Goal: Task Accomplishment & Management: Complete application form

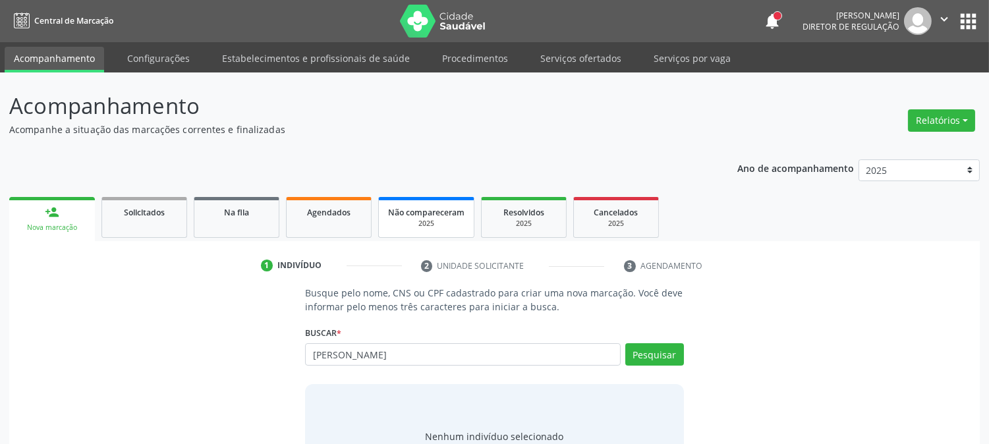
type input "[PERSON_NAME]"
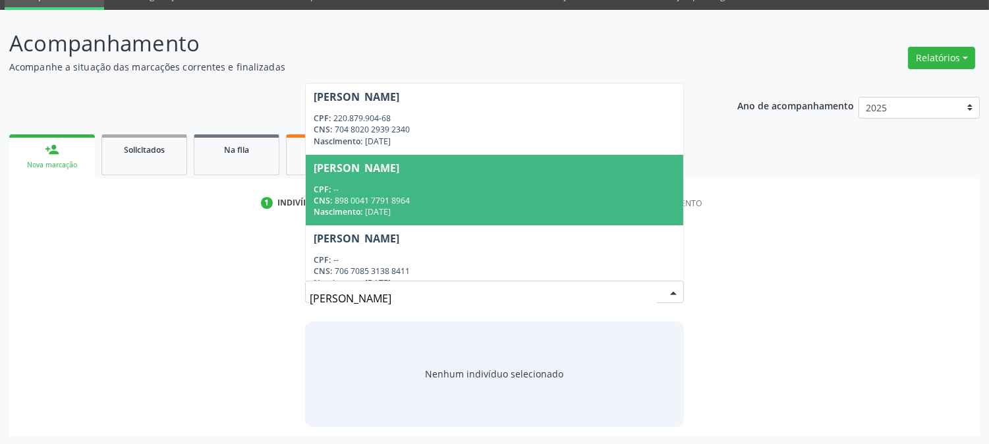
click at [478, 201] on div "CNS: 898 0041 7791 8964" at bounding box center [494, 200] width 361 height 11
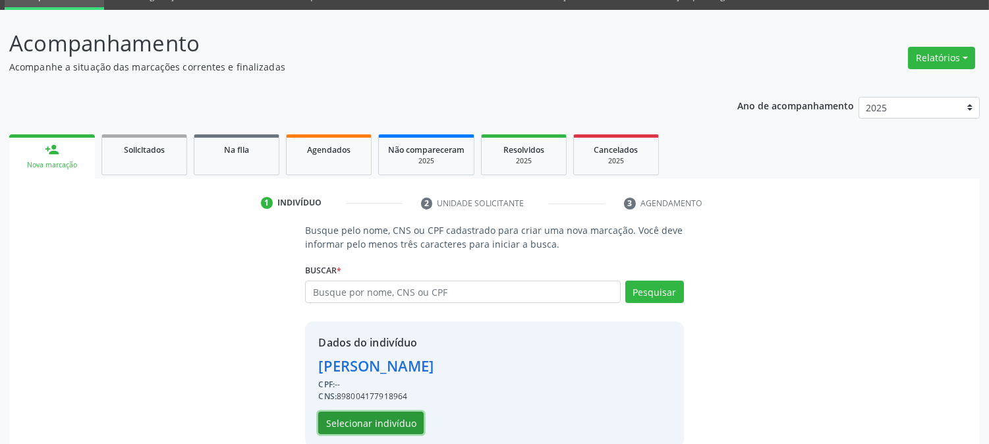
click at [393, 422] on button "Selecionar indivíduo" at bounding box center [370, 423] width 105 height 22
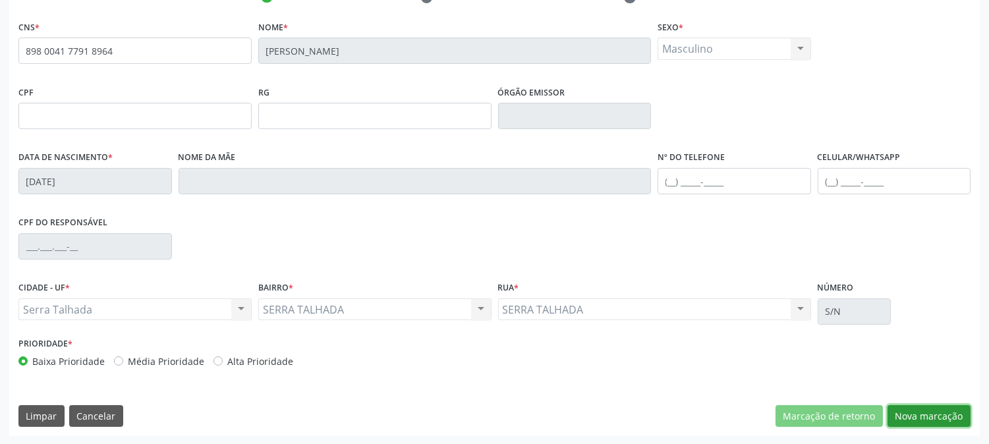
click at [958, 414] on button "Nova marcação" at bounding box center [928, 416] width 83 height 22
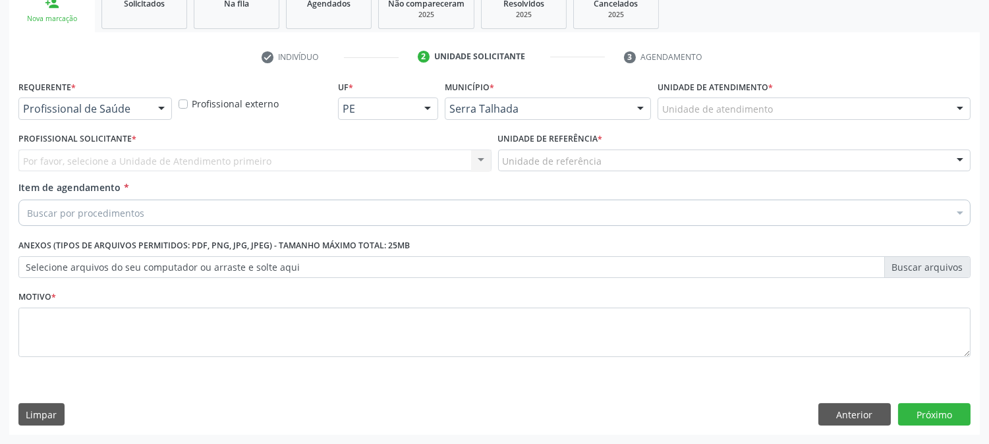
scroll to position [208, 0]
click at [121, 99] on div "Profissional de Saúde" at bounding box center [94, 109] width 153 height 22
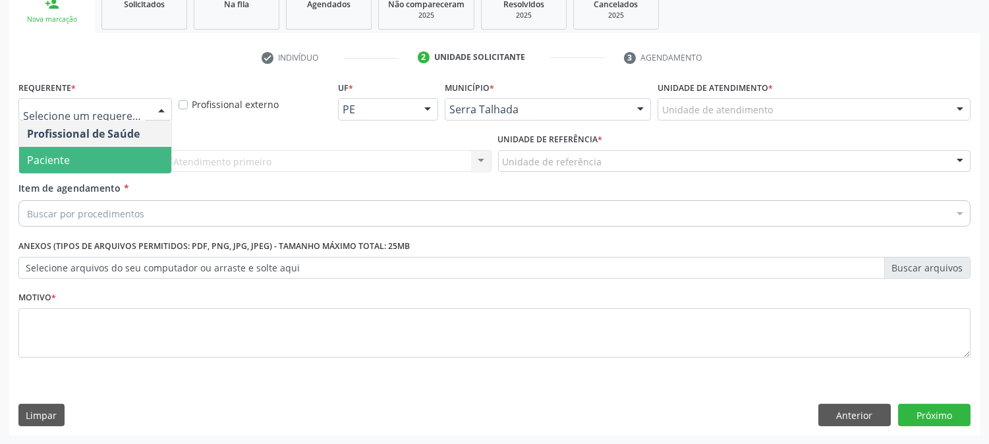
click at [116, 152] on span "Paciente" at bounding box center [95, 160] width 152 height 26
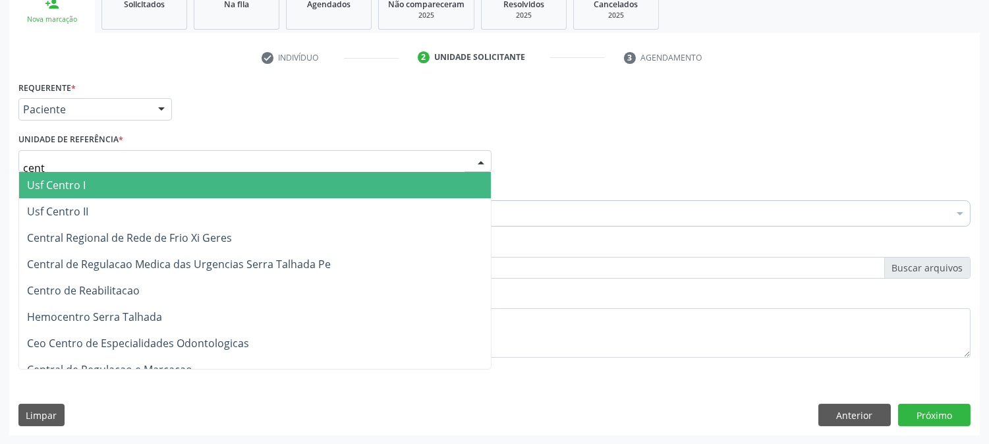
type input "centr"
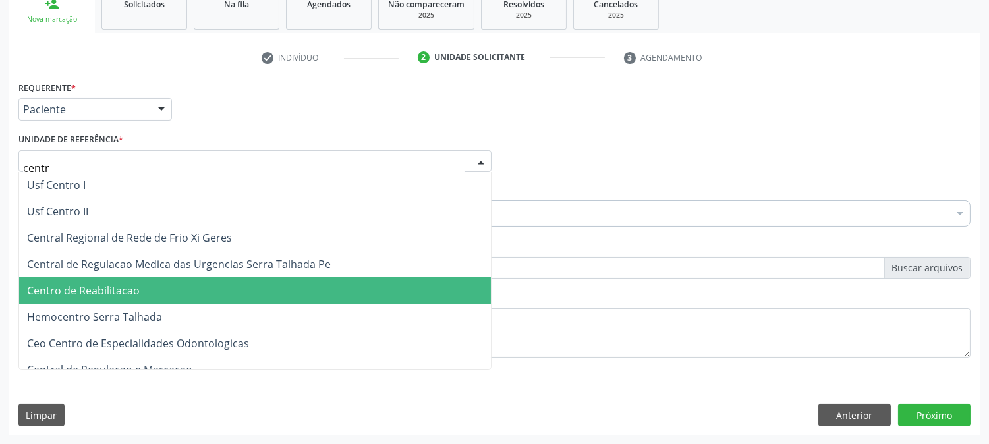
click at [127, 279] on span "Centro de Reabilitacao" at bounding box center [255, 290] width 472 height 26
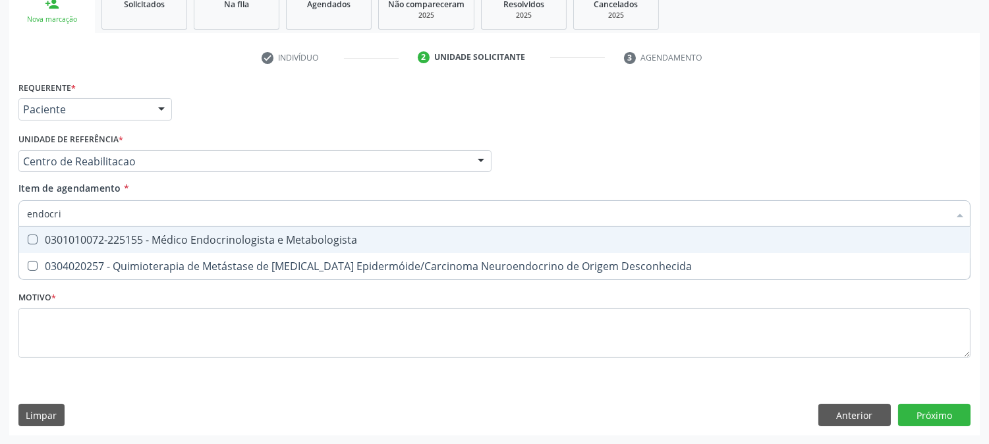
type input "endocrin"
click at [126, 238] on div "0301010072-225155 - Médico Endocrinologista e Metabologista" at bounding box center [494, 240] width 935 height 11
checkbox Metabologista "true"
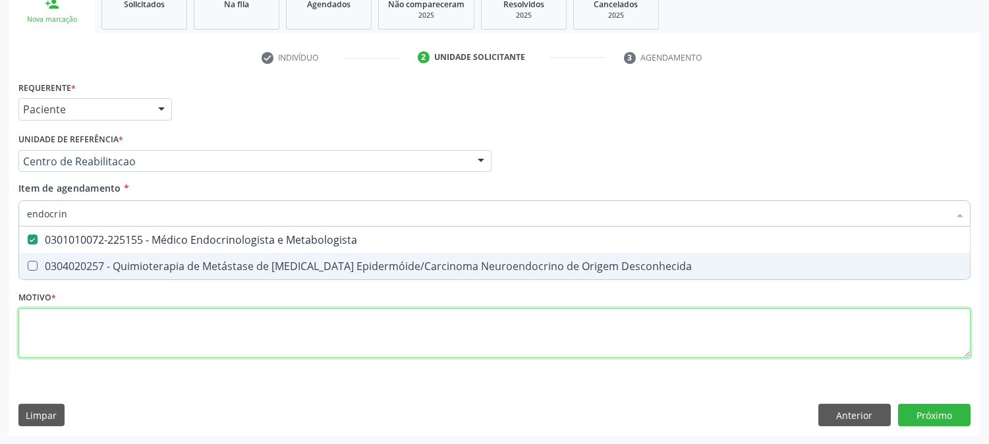
click at [119, 323] on div "Requerente * Paciente Profissional de Saúde Paciente Nenhum resultado encontrad…" at bounding box center [494, 227] width 952 height 298
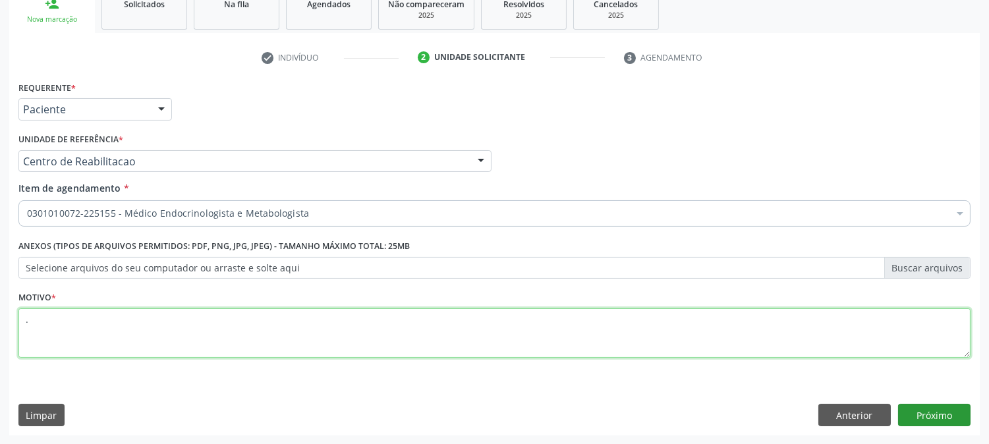
type textarea "."
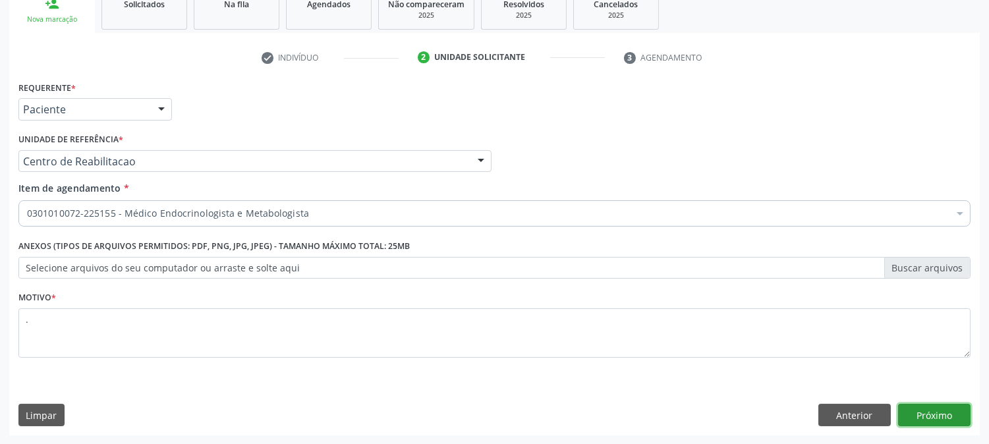
click at [945, 420] on button "Próximo" at bounding box center [934, 415] width 72 height 22
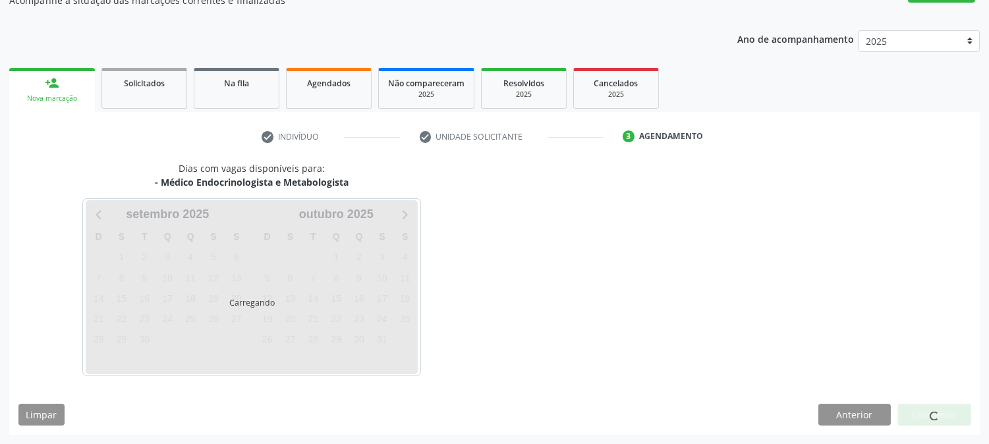
scroll to position [128, 0]
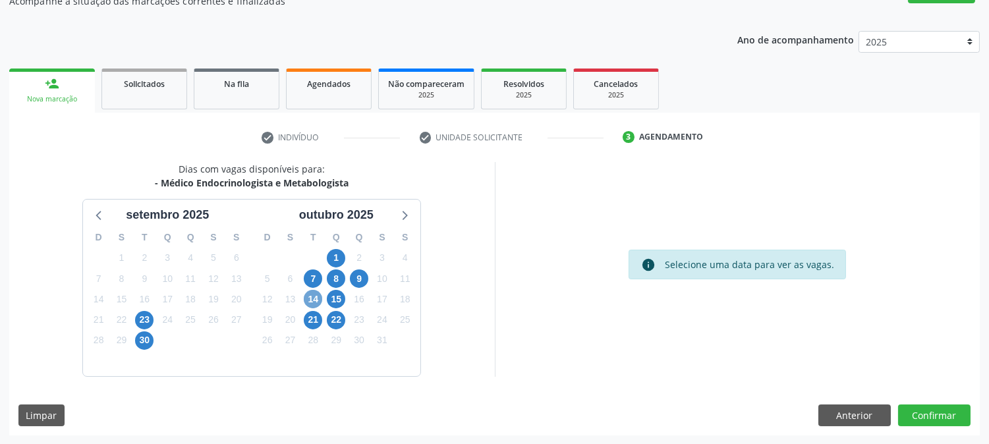
click at [317, 303] on span "14" at bounding box center [313, 299] width 18 height 18
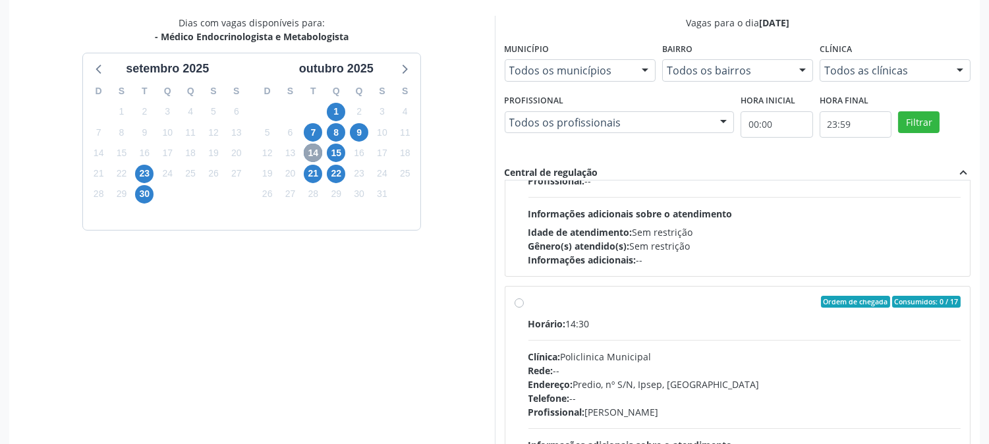
scroll to position [438, 0]
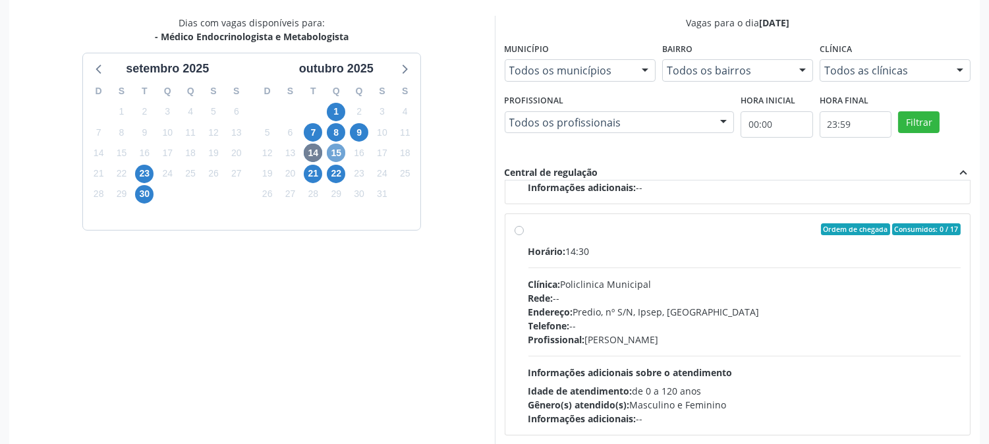
click at [331, 154] on span "15" at bounding box center [336, 153] width 18 height 18
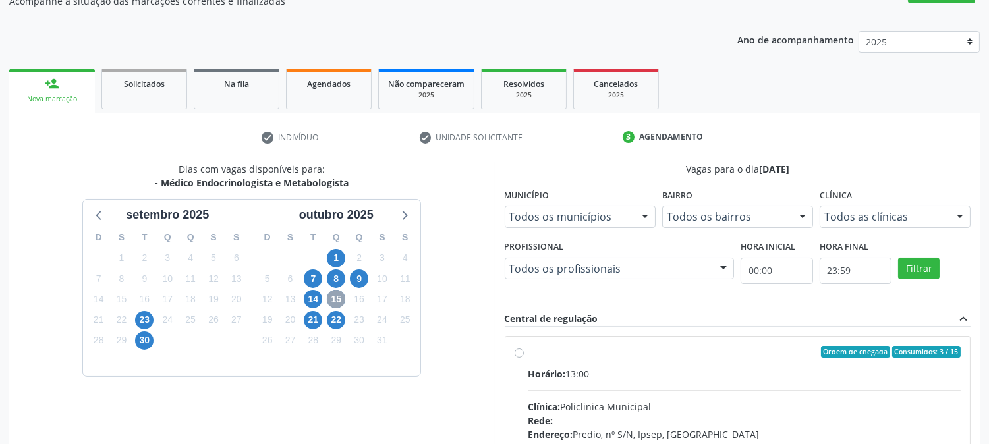
scroll to position [275, 0]
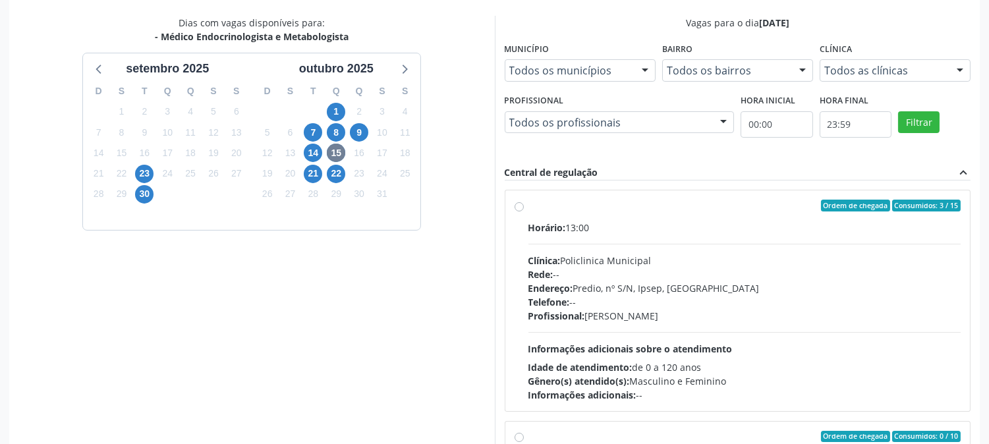
click at [846, 317] on div "Profissional: [PERSON_NAME]" at bounding box center [744, 316] width 433 height 14
click at [524, 211] on input "Ordem de chegada Consumidos: 3 / 15 Horário: 13:00 Clínica: Policlinica Municip…" at bounding box center [518, 206] width 9 height 12
radio input "true"
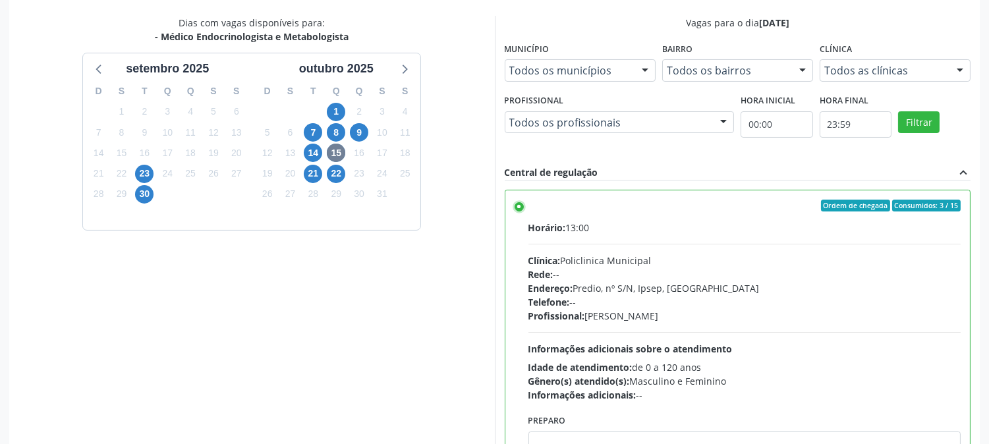
scroll to position [343, 0]
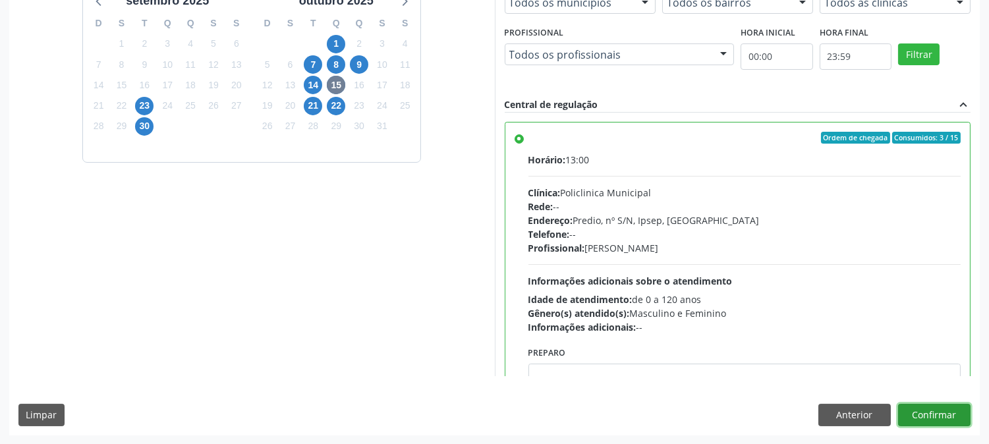
click at [937, 418] on button "Confirmar" at bounding box center [934, 415] width 72 height 22
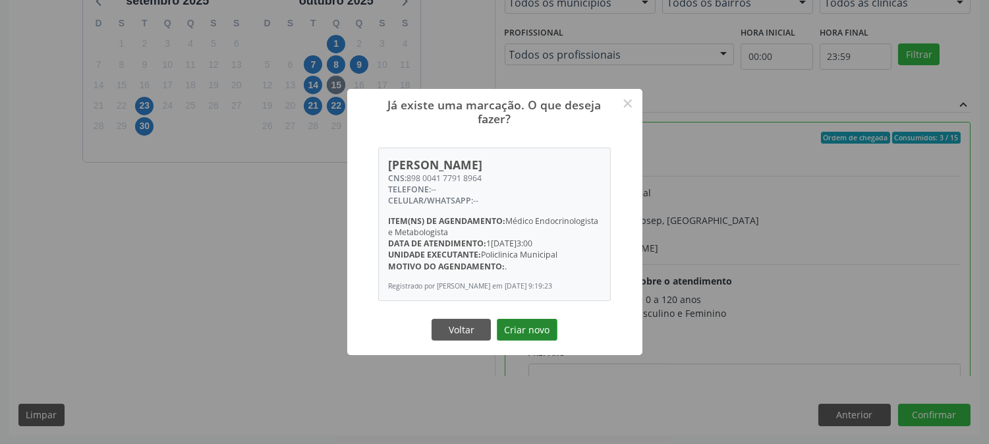
click at [545, 331] on button "Criar novo" at bounding box center [527, 330] width 61 height 22
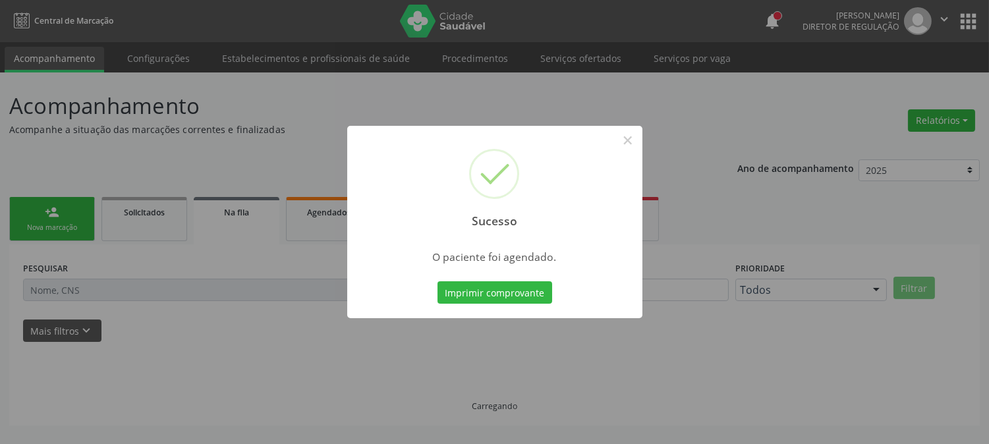
scroll to position [0, 0]
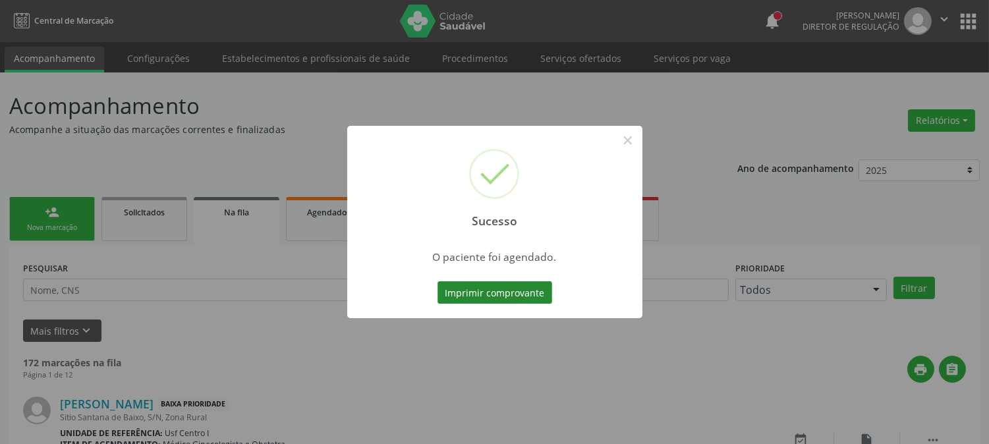
click at [508, 285] on button "Imprimir comprovante" at bounding box center [494, 292] width 115 height 22
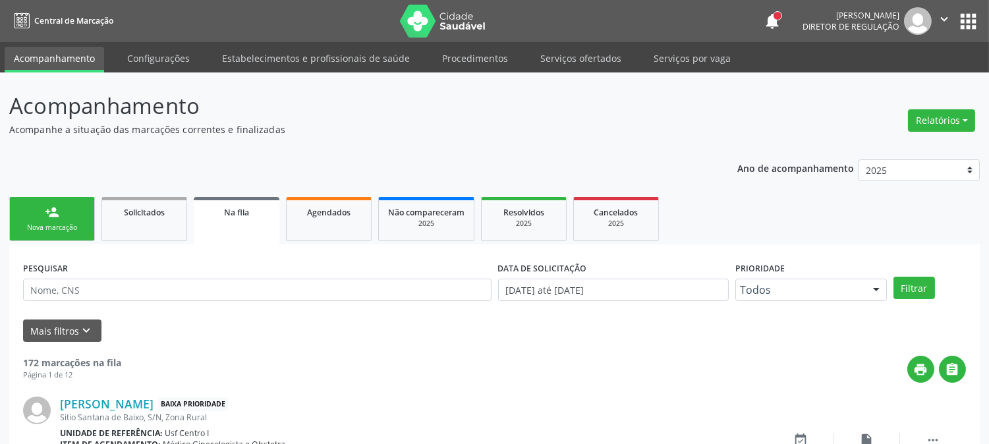
click at [77, 219] on link "person_add Nova marcação" at bounding box center [52, 219] width 86 height 44
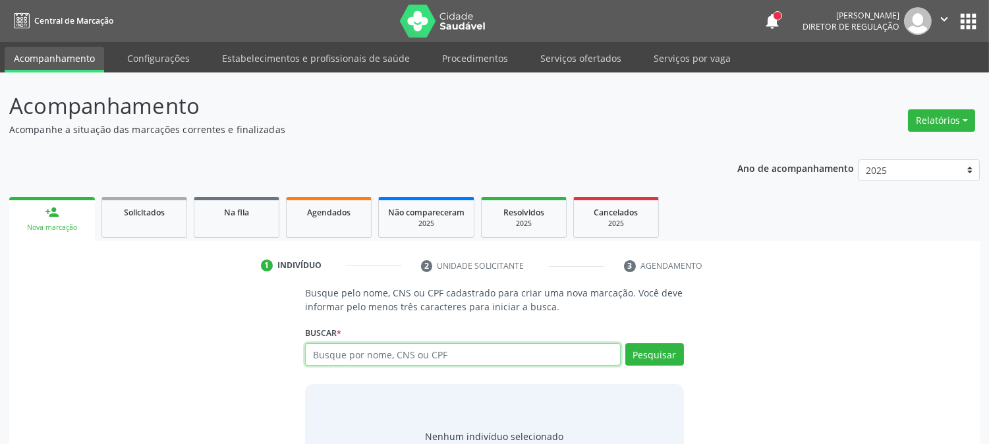
click at [403, 346] on input "text" at bounding box center [462, 354] width 315 height 22
paste input "898 0041 7791 8964"
type input "898 0041 7791 8964"
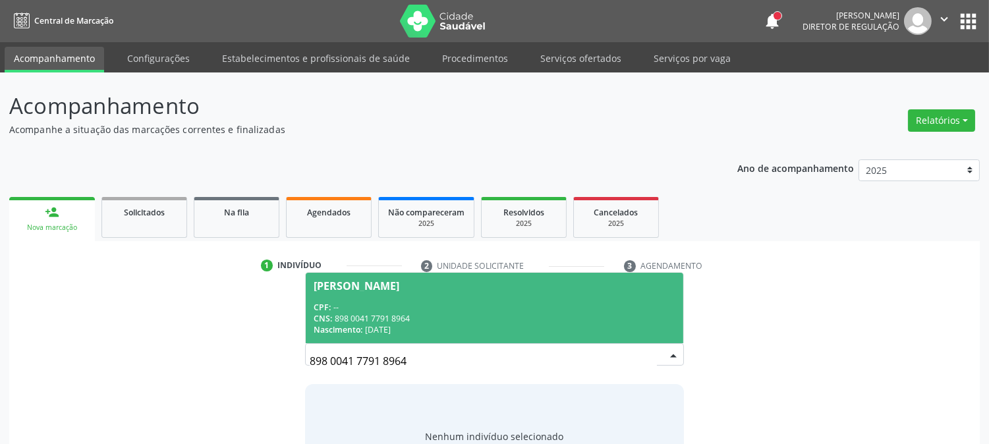
click at [393, 307] on div "CPF: --" at bounding box center [494, 307] width 361 height 11
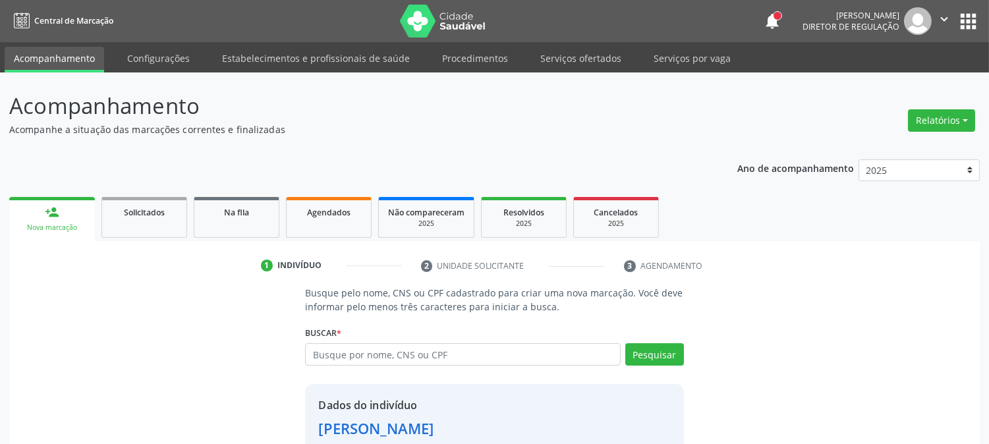
scroll to position [83, 0]
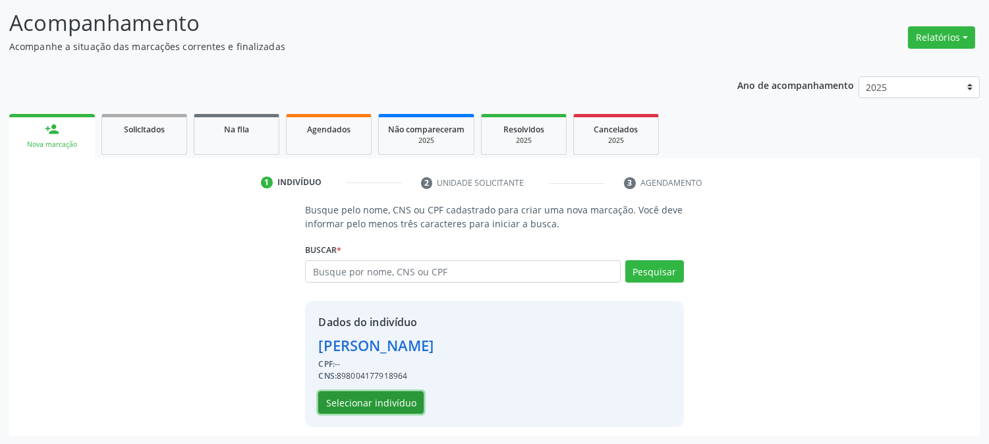
click at [385, 403] on button "Selecionar indivíduo" at bounding box center [370, 402] width 105 height 22
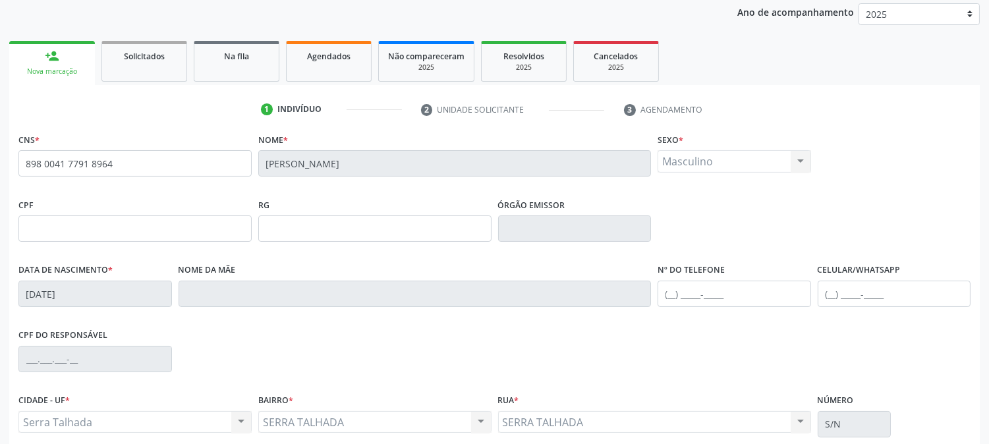
scroll to position [269, 0]
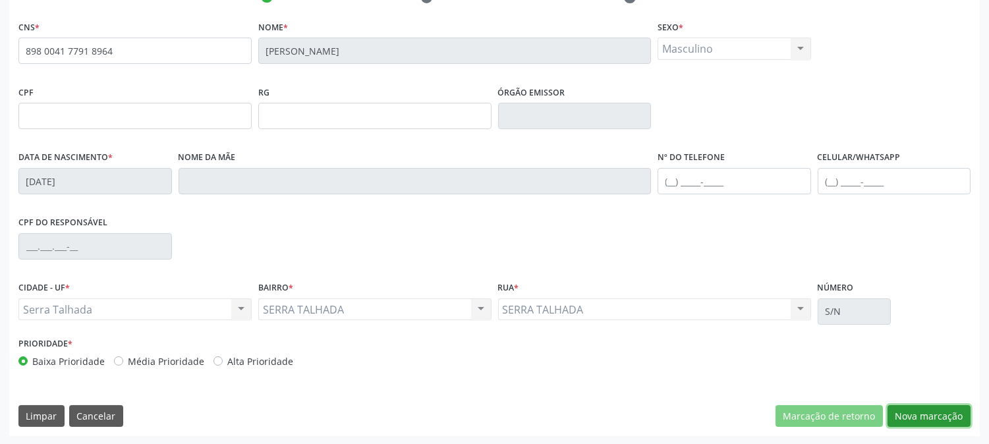
click at [941, 415] on button "Nova marcação" at bounding box center [928, 416] width 83 height 22
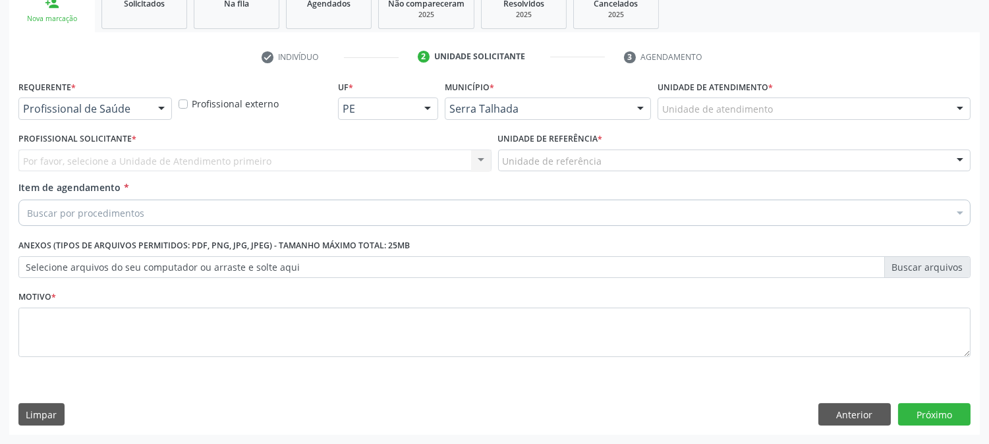
scroll to position [208, 0]
click at [133, 100] on div "Profissional de Saúde" at bounding box center [94, 109] width 153 height 22
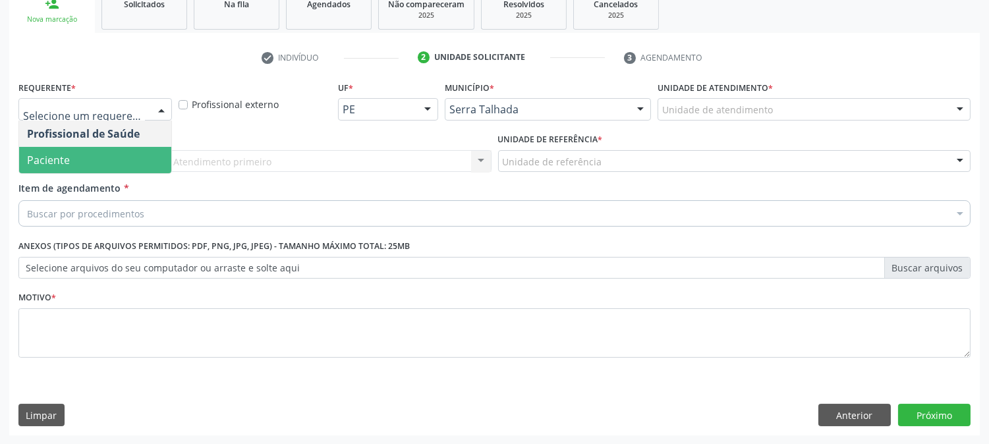
click at [133, 152] on span "Paciente" at bounding box center [95, 160] width 152 height 26
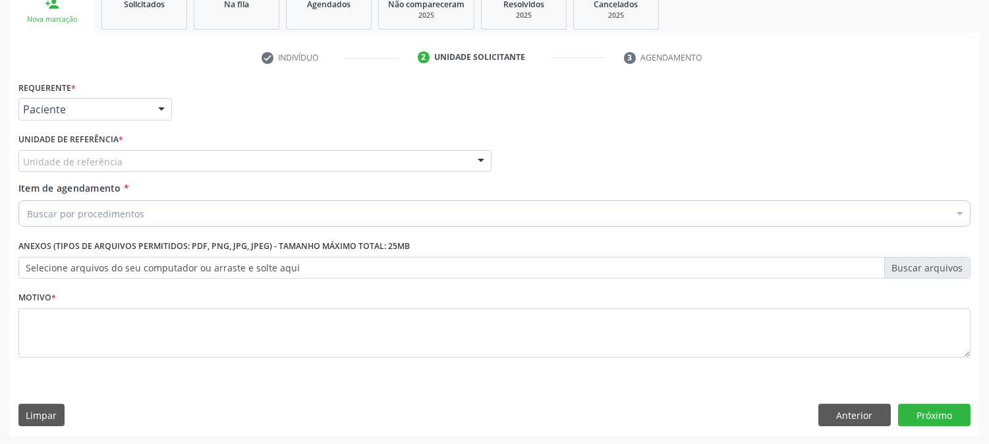
click at [136, 154] on div "Unidade de referência" at bounding box center [254, 161] width 473 height 22
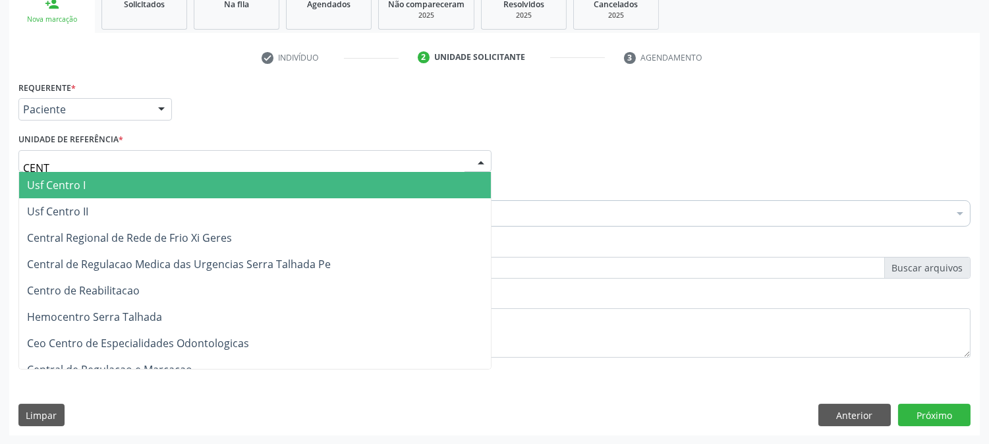
type input "CENTR"
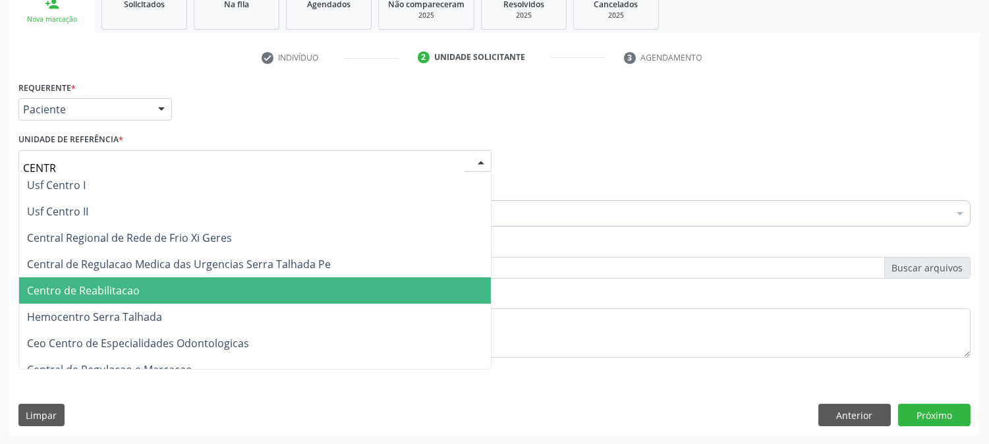
drag, startPoint x: 219, startPoint y: 304, endPoint x: 221, endPoint y: 296, distance: 8.1
click at [221, 296] on ul "Usf Centro I Usf Centro II Central Regional de Rede de Frio Xi Geres Central de…" at bounding box center [255, 290] width 472 height 237
click at [221, 296] on span "Centro de Reabilitacao" at bounding box center [255, 290] width 472 height 26
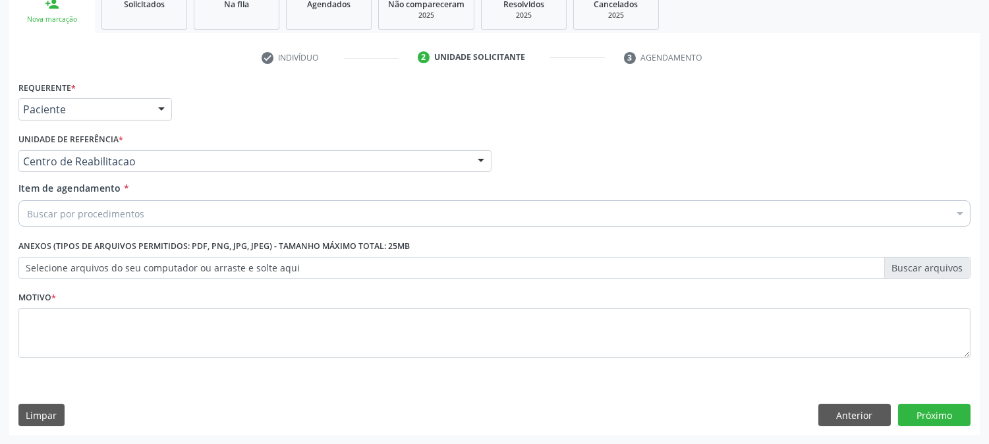
click at [221, 202] on div "Buscar por procedimentos" at bounding box center [494, 213] width 952 height 26
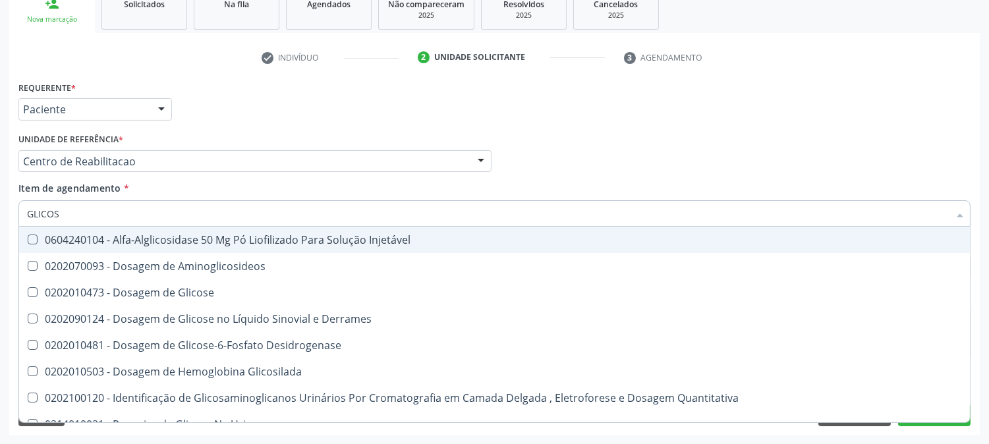
type input "GLICOSE"
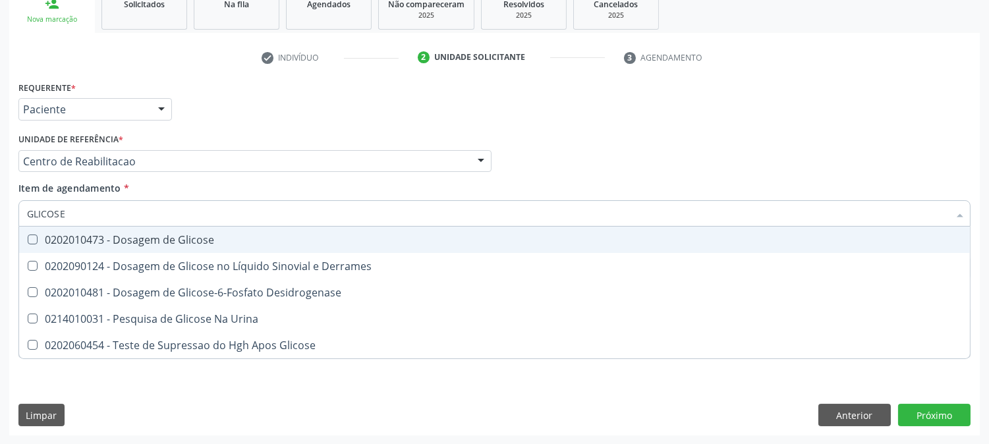
click at [213, 235] on div "0202010473 - Dosagem de Glicose" at bounding box center [494, 240] width 935 height 11
checkbox Glicose "true"
drag, startPoint x: 74, startPoint y: 216, endPoint x: 0, endPoint y: 213, distance: 74.5
click at [0, 213] on div "Acompanhamento Acompanhe a situação das marcações correntes e finalizadas Relat…" at bounding box center [494, 154] width 989 height 580
type input "ACI"
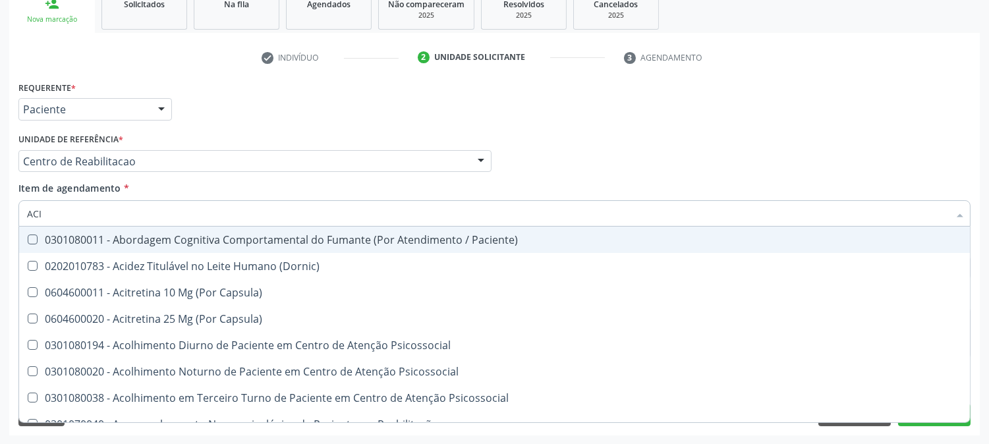
checkbox Paciente\) "false"
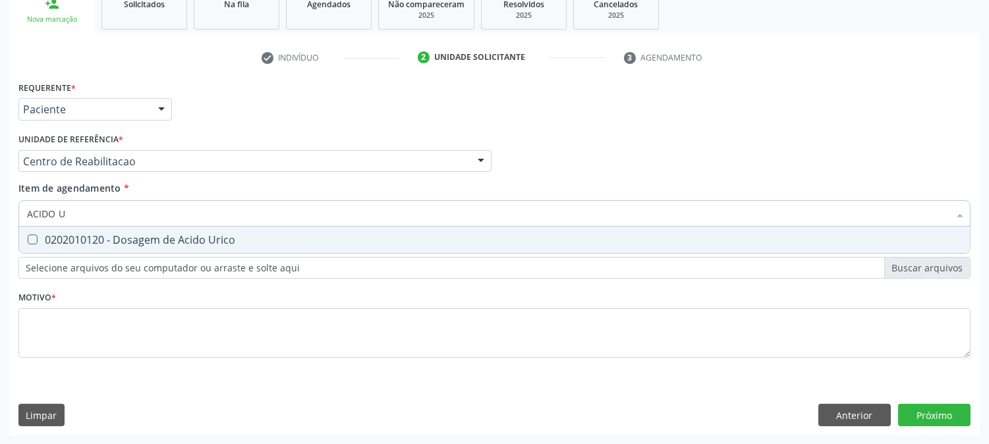
type input "ACIDO UR"
click at [40, 235] on div "0202010120 - Dosagem de Acido Urico" at bounding box center [494, 240] width 935 height 11
checkbox Urico "true"
drag, startPoint x: 86, startPoint y: 214, endPoint x: 13, endPoint y: 221, distance: 72.8
click at [13, 221] on div "Requerente * Paciente Profissional de Saúde Paciente Nenhum resultado encontrad…" at bounding box center [494, 257] width 970 height 358
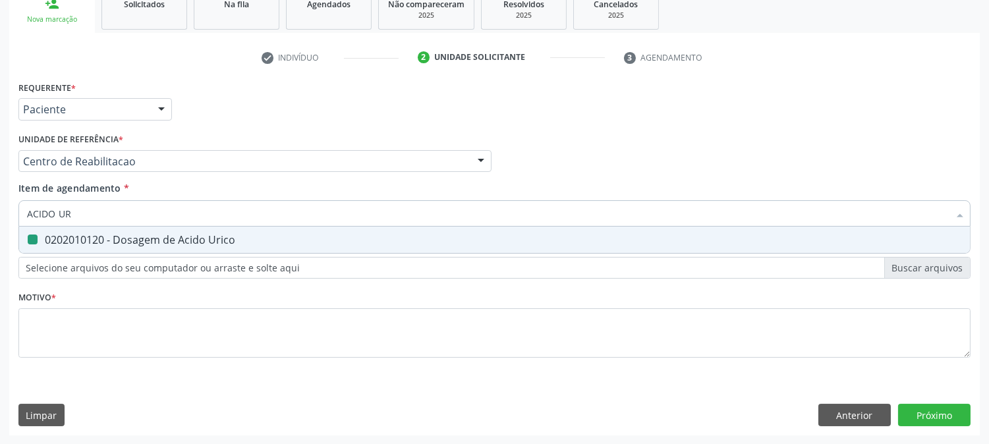
type input "C"
checkbox Urico "false"
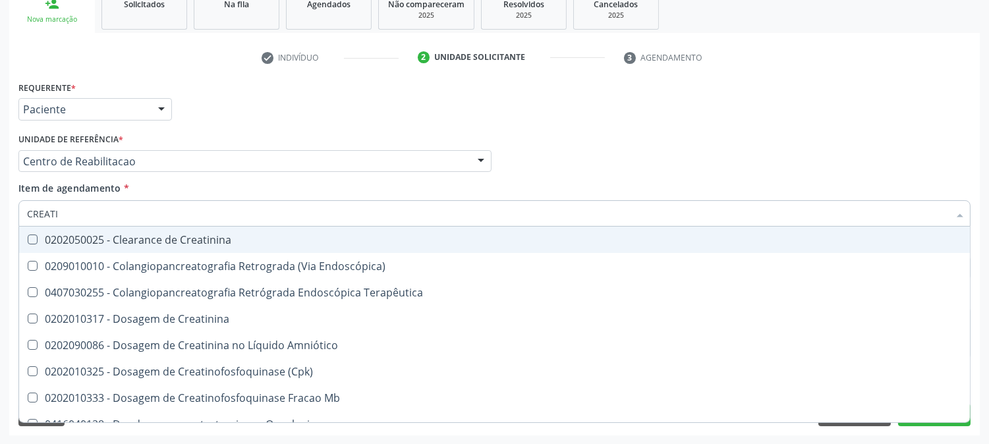
type input "CREATIN"
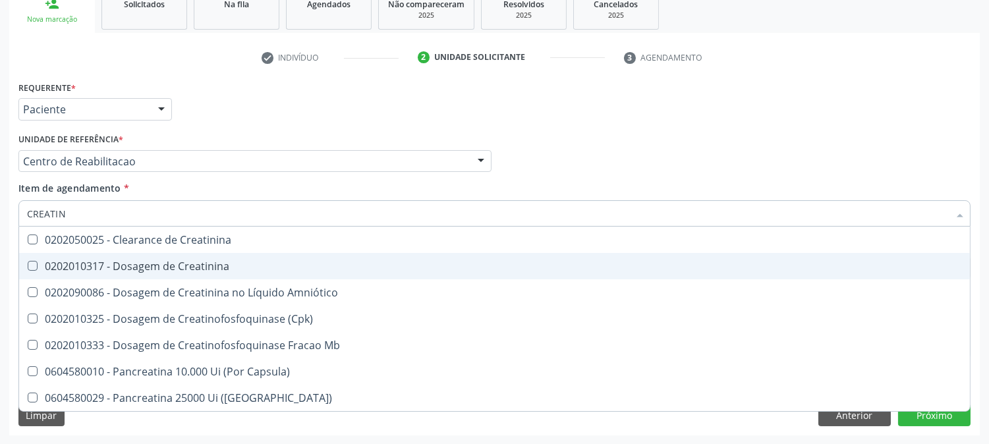
click at [55, 262] on div "0202010317 - Dosagem de Creatinina" at bounding box center [494, 266] width 935 height 11
checkbox Creatinina "true"
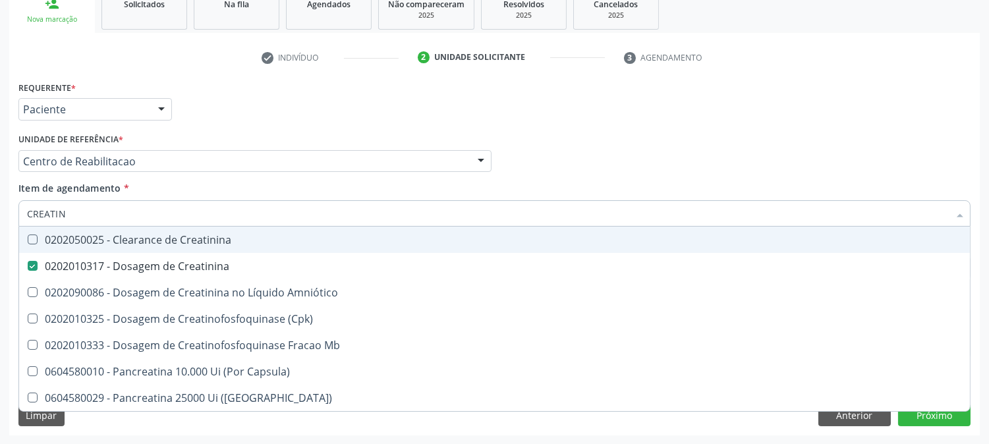
drag, startPoint x: 79, startPoint y: 218, endPoint x: 4, endPoint y: 213, distance: 75.3
click at [4, 213] on div "Acompanhamento Acompanhe a situação das marcações correntes e finalizadas Relat…" at bounding box center [494, 154] width 989 height 580
type input "U"
checkbox Creatinina "false"
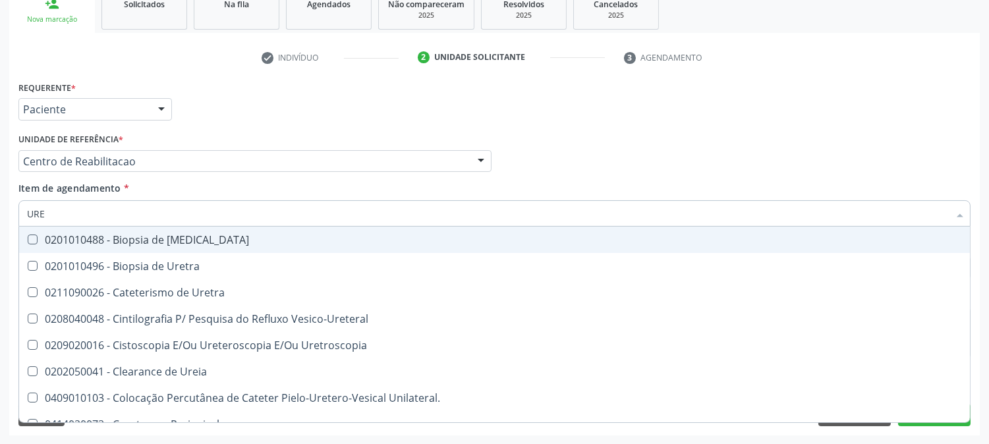
type input "UREI"
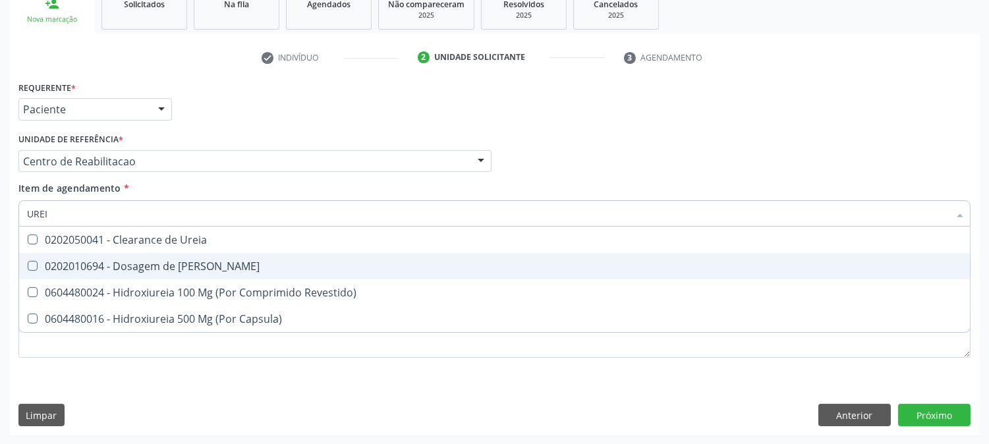
click at [150, 271] on div "0202010694 - Dosagem de [PERSON_NAME]" at bounding box center [494, 266] width 935 height 11
checkbox Ureia "true"
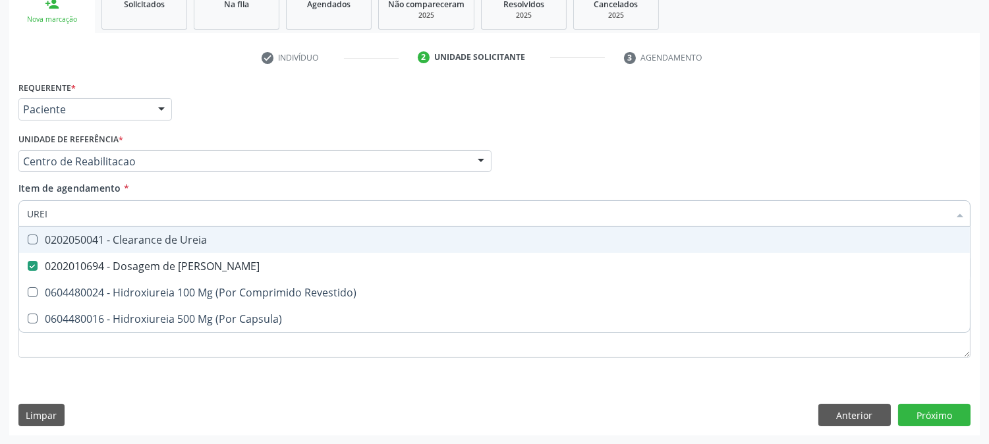
drag, startPoint x: 69, startPoint y: 218, endPoint x: 9, endPoint y: 214, distance: 60.1
click at [9, 214] on div "Requerente * Paciente Profissional de Saúde Paciente Nenhum resultado encontrad…" at bounding box center [494, 257] width 970 height 358
type input "C"
checkbox Ureia "false"
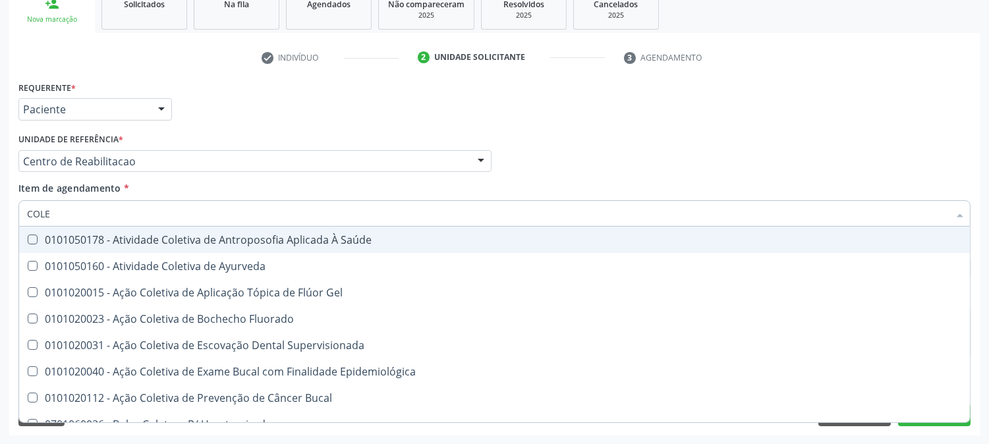
type input "COLES"
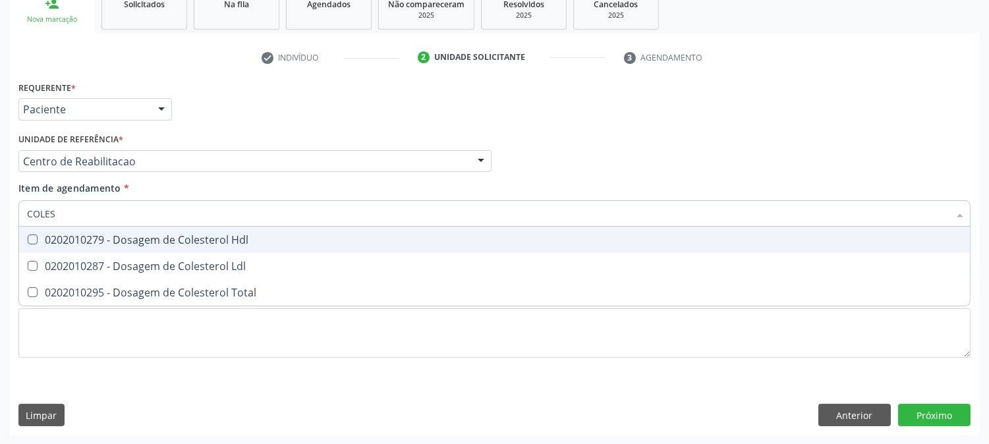
click at [36, 235] on Hdl at bounding box center [33, 240] width 10 height 10
click at [28, 235] on Hdl "checkbox" at bounding box center [23, 239] width 9 height 9
checkbox Hdl "true"
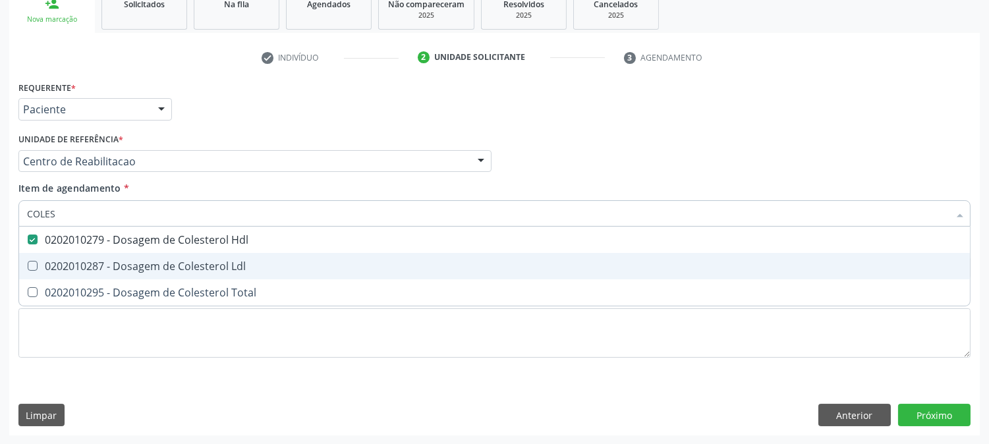
click at [41, 262] on div "0202010287 - Dosagem de Colesterol Ldl" at bounding box center [494, 266] width 935 height 11
checkbox Ldl "true"
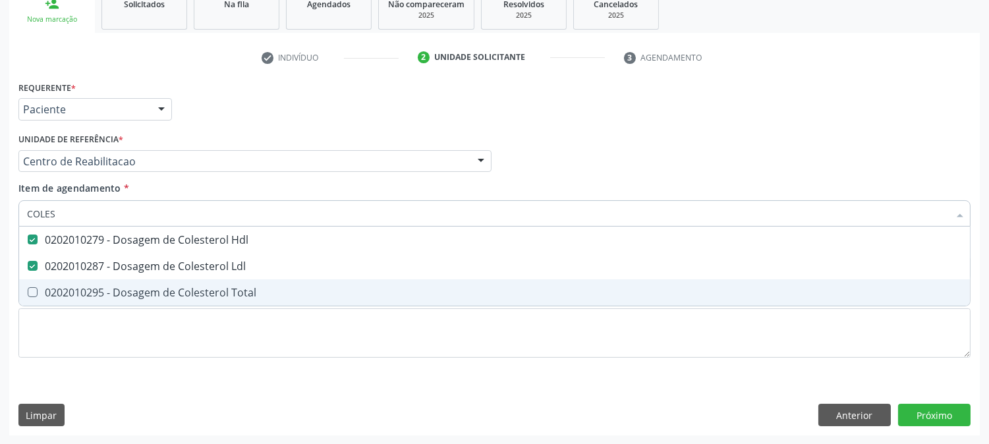
click at [42, 289] on div "0202010295 - Dosagem de Colesterol Total" at bounding box center [494, 292] width 935 height 11
checkbox Total "true"
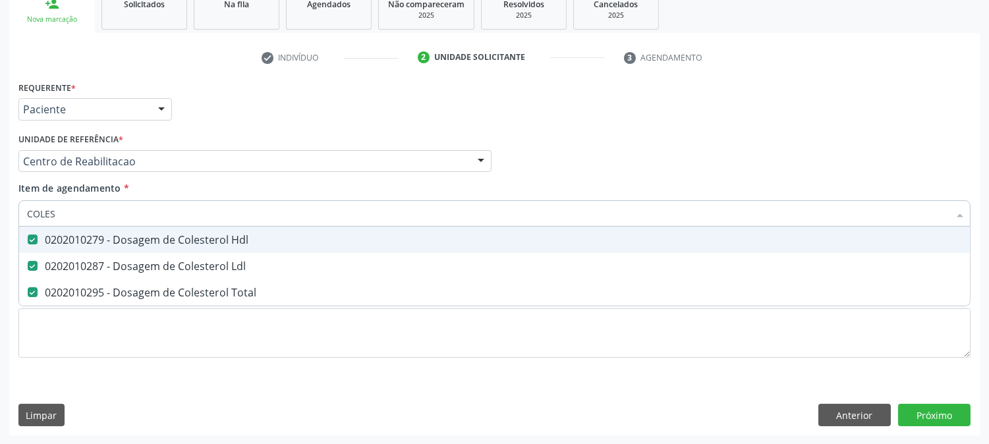
drag, startPoint x: 63, startPoint y: 212, endPoint x: 10, endPoint y: 212, distance: 53.4
click at [10, 212] on div "Requerente * Paciente Profissional de Saúde Paciente Nenhum resultado encontrad…" at bounding box center [494, 257] width 970 height 358
type input "T"
checkbox Hdl "false"
checkbox Ldl "false"
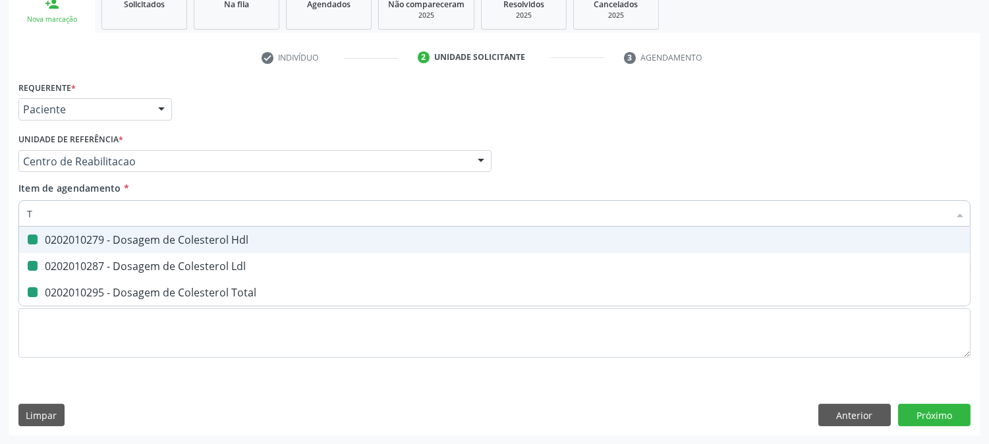
checkbox Total "false"
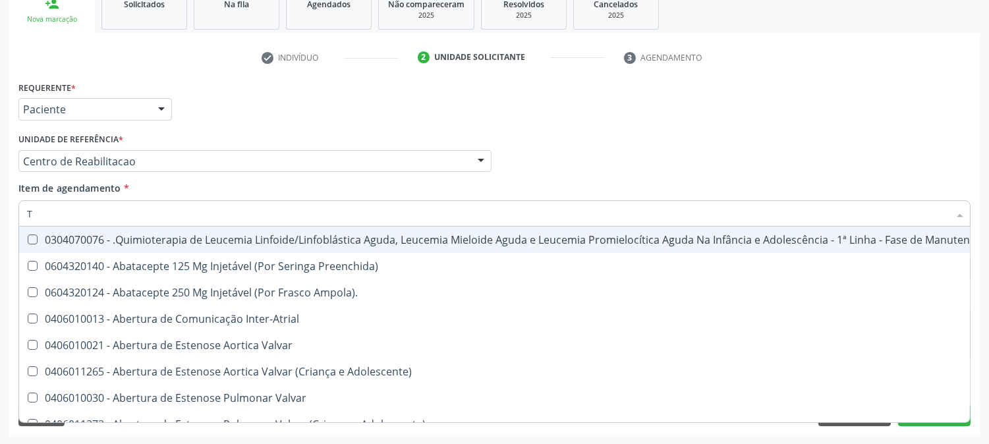
type input "TG"
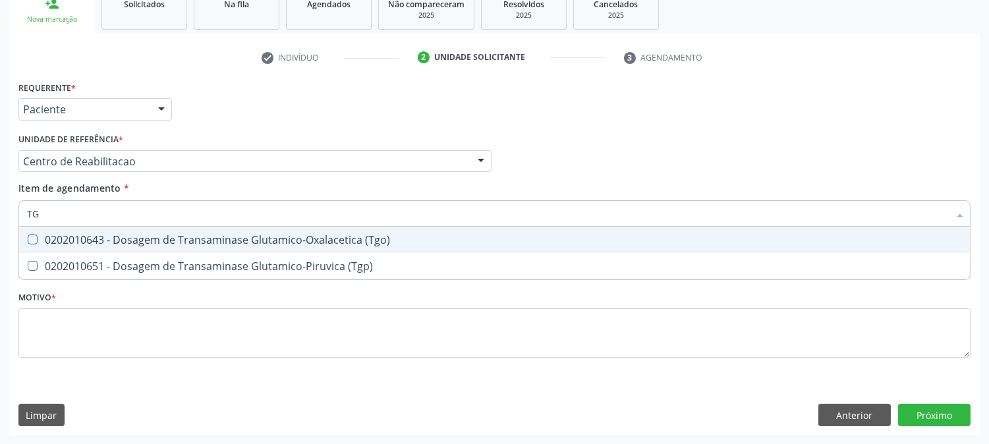
click at [61, 241] on div "0202010643 - Dosagem de Transaminase Glutamico-Oxalacetica (Tgo)" at bounding box center [494, 240] width 935 height 11
checkbox \(Tgo\) "true"
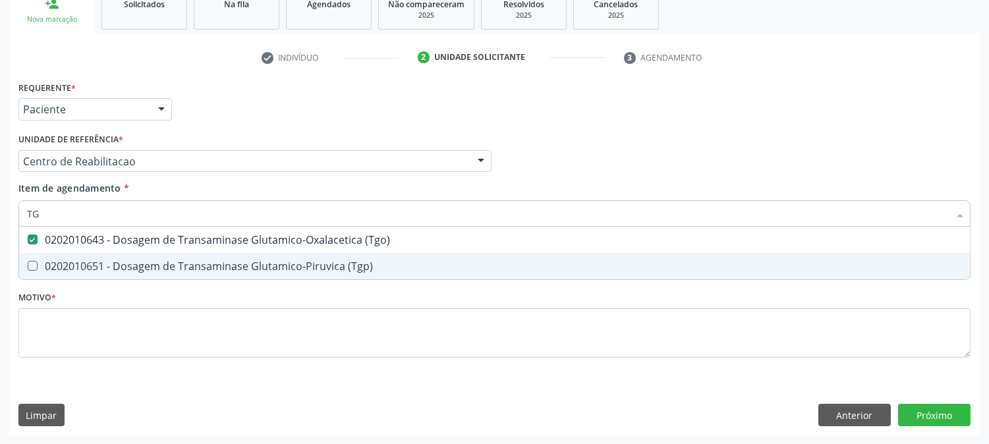
click at [57, 261] on div "0202010651 - Dosagem de Transaminase Glutamico-Piruvica (Tgp)" at bounding box center [494, 266] width 935 height 11
checkbox \(Tgp\) "true"
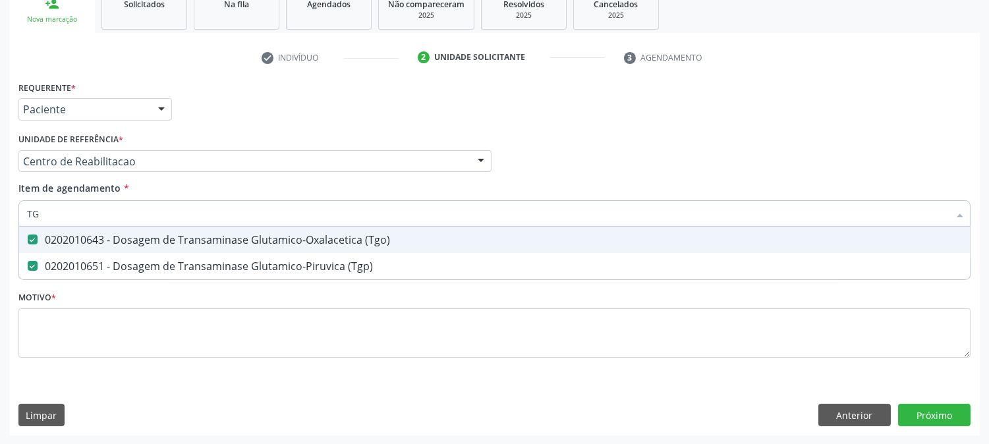
drag, startPoint x: 41, startPoint y: 214, endPoint x: 10, endPoint y: 209, distance: 32.1
click at [10, 209] on div "Requerente * Paciente Profissional de Saúde Paciente Nenhum resultado encontrad…" at bounding box center [494, 257] width 970 height 358
type input "TR"
checkbox \(Tgo\) "false"
checkbox \(Tgp\) "false"
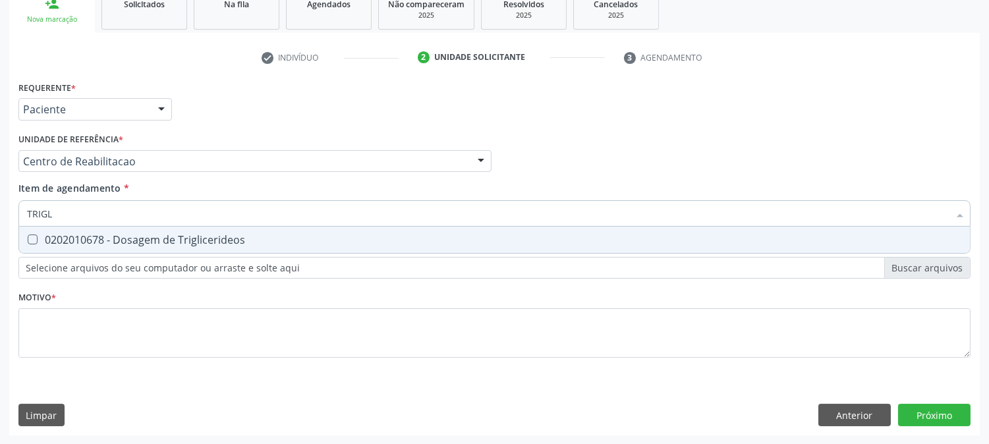
type input "TRIGLI"
click at [40, 244] on span "0202010678 - Dosagem de Triglicerideos" at bounding box center [494, 240] width 951 height 26
checkbox Triglicerideos "true"
drag, startPoint x: 55, startPoint y: 215, endPoint x: 0, endPoint y: 212, distance: 54.8
click at [0, 212] on div "Acompanhamento Acompanhe a situação das marcações correntes e finalizadas Relat…" at bounding box center [494, 154] width 989 height 580
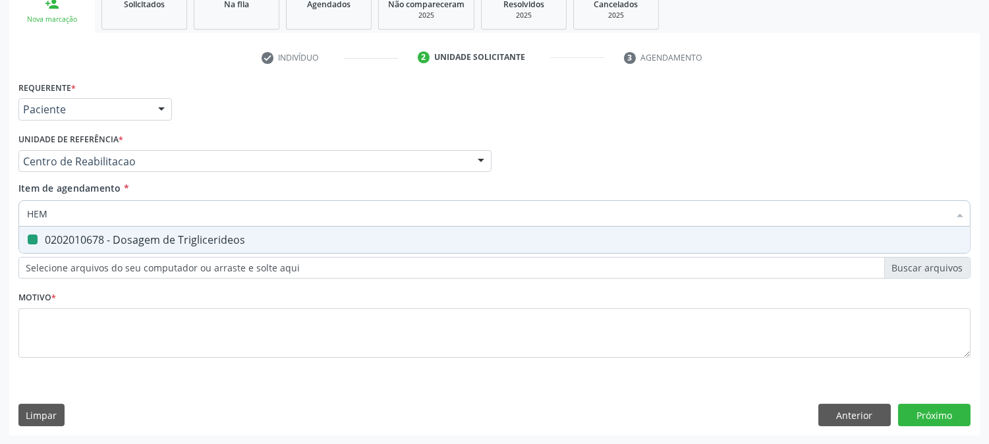
type input "HEMO"
checkbox Triglicerideos "false"
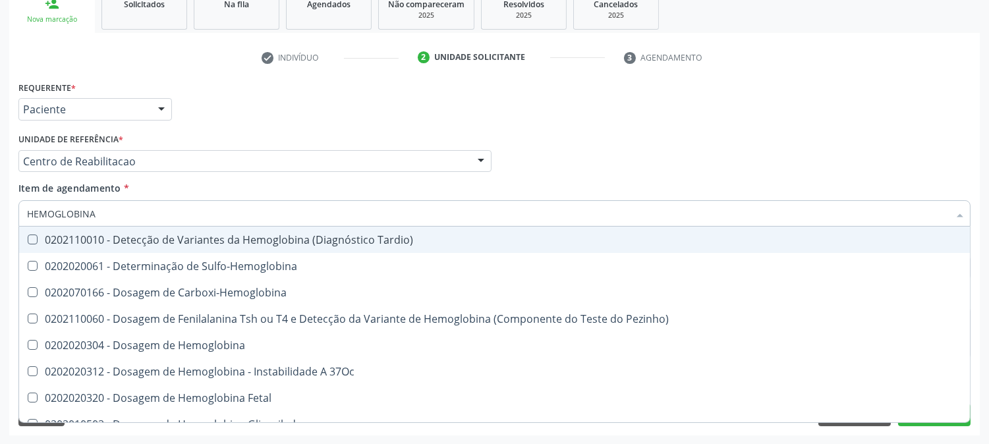
type input "HEMOGLOBINA G"
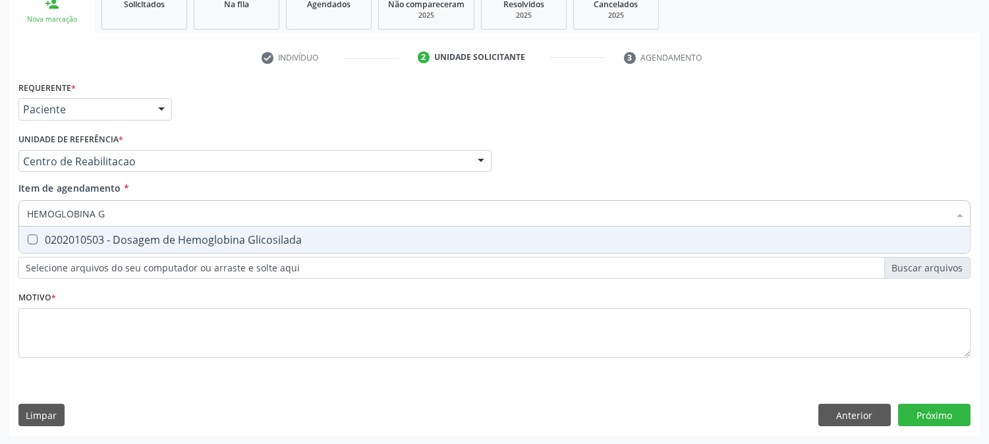
click at [99, 239] on div "0202010503 - Dosagem de Hemoglobina Glicosilada" at bounding box center [494, 240] width 935 height 11
checkbox Glicosilada "true"
drag, startPoint x: 111, startPoint y: 209, endPoint x: 12, endPoint y: 212, distance: 98.9
click at [12, 212] on div "Requerente * Paciente Profissional de Saúde Paciente Nenhum resultado encontrad…" at bounding box center [494, 257] width 970 height 358
type input "HEMO"
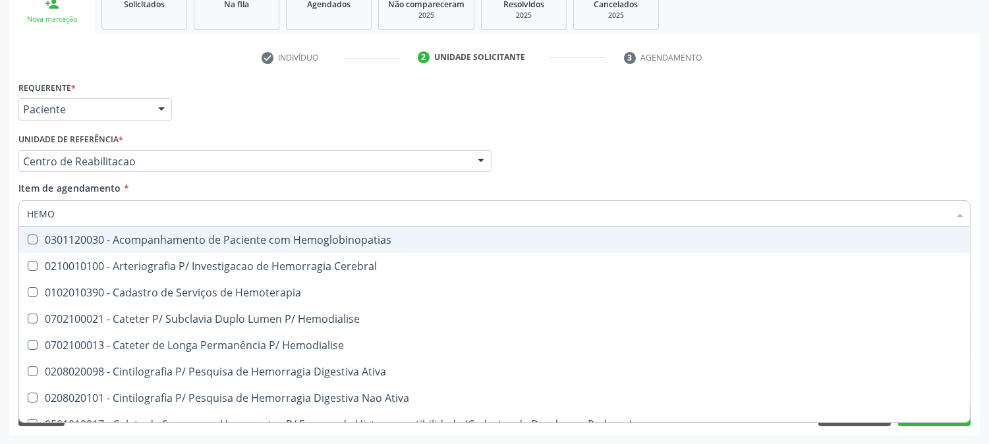
checkbox Hemoglobinopatias "false"
type input "HEMOG"
checkbox Tardio\) "true"
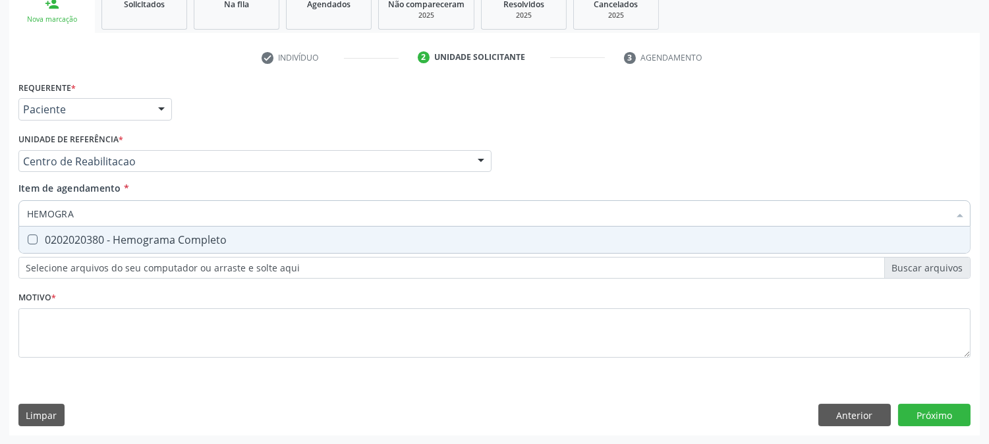
type input "HEMOGRAM"
click at [71, 229] on span "0202020380 - Hemograma Completo" at bounding box center [494, 240] width 951 height 26
checkbox Completo "true"
drag, startPoint x: 84, startPoint y: 206, endPoint x: 0, endPoint y: 225, distance: 86.5
click at [0, 225] on div "Acompanhamento Acompanhe a situação das marcações correntes e finalizadas Relat…" at bounding box center [494, 154] width 989 height 580
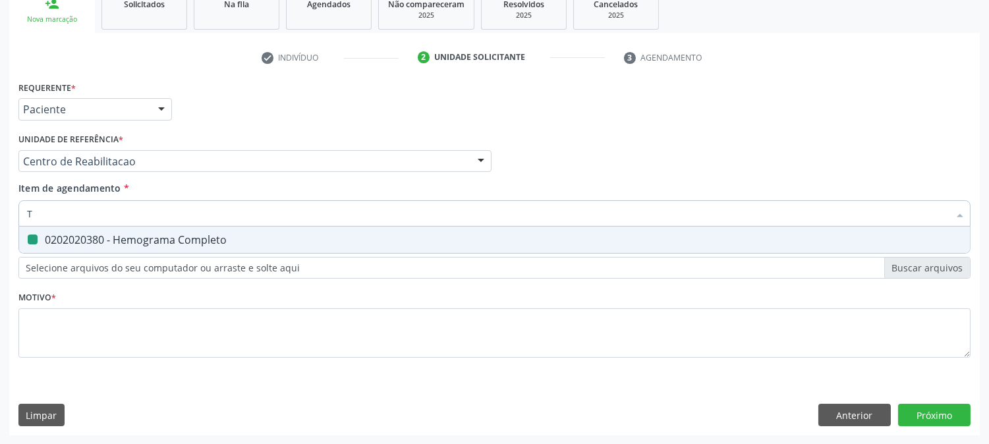
type input "T4"
checkbox Completo "false"
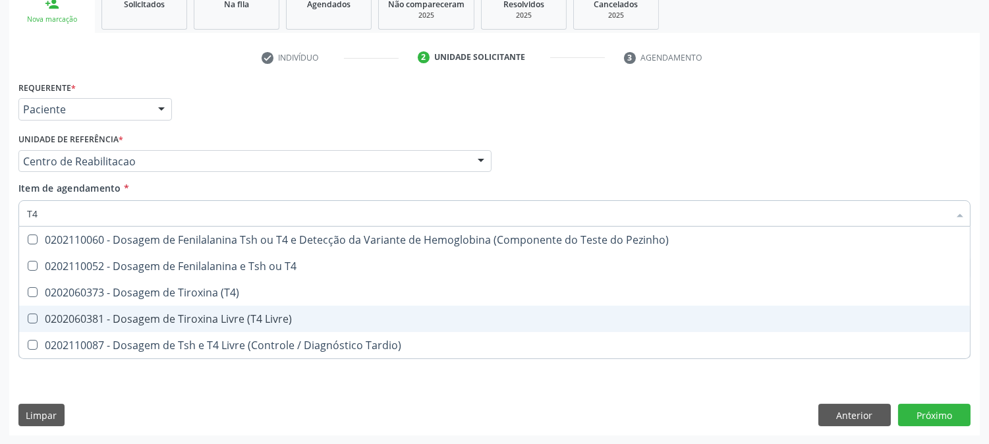
click at [177, 314] on div "0202060381 - Dosagem de Tiroxina Livre (T4 Livre)" at bounding box center [494, 319] width 935 height 11
checkbox Livre\) "true"
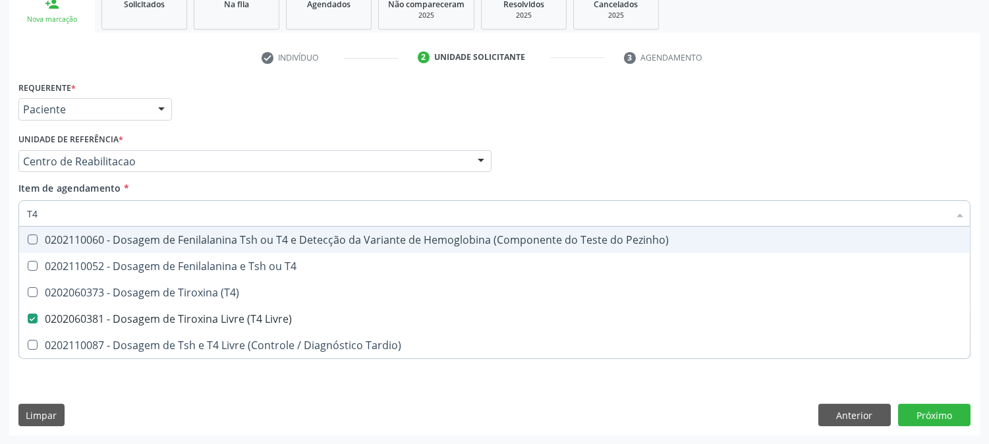
drag, startPoint x: 64, startPoint y: 219, endPoint x: 1, endPoint y: 217, distance: 63.3
click at [1, 217] on div "Acompanhamento Acompanhe a situação das marcações correntes e finalizadas Relat…" at bounding box center [494, 154] width 989 height 580
type input "TS"
checkbox Livre\) "false"
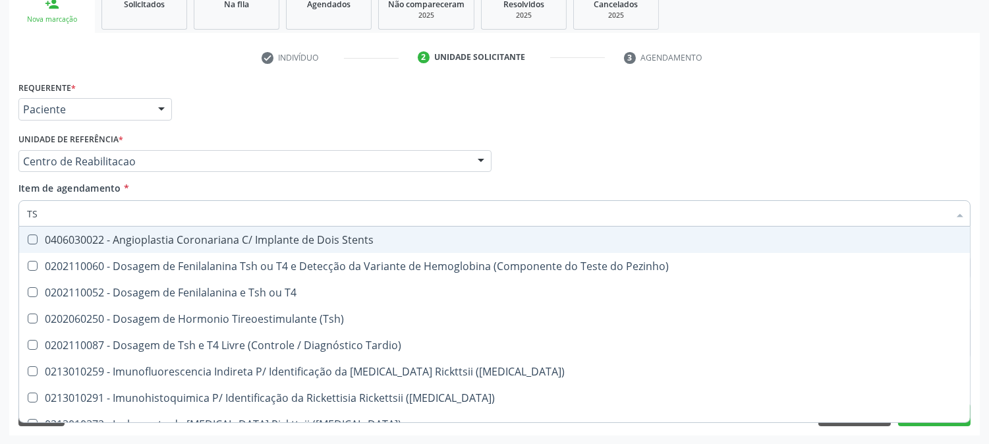
type input "TSH"
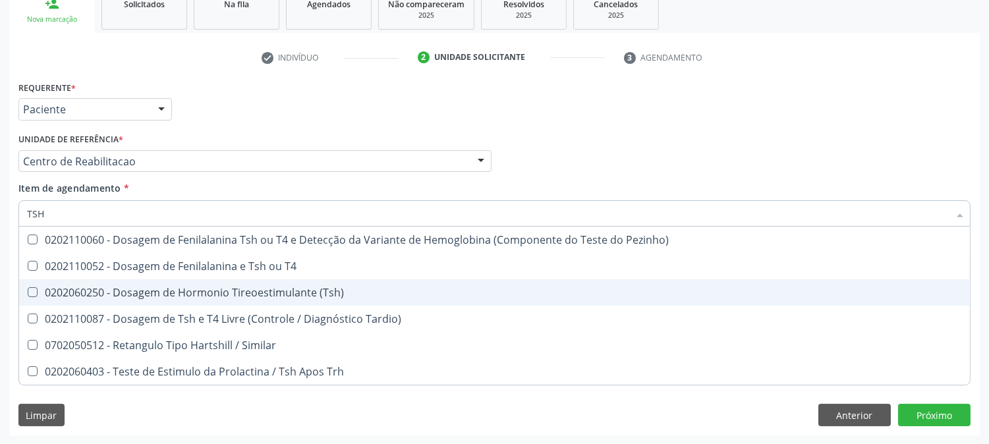
click at [185, 297] on div "0202060250 - Dosagem de Hormonio Tireoestimulante (Tsh)" at bounding box center [494, 292] width 935 height 11
checkbox \(Tsh\) "true"
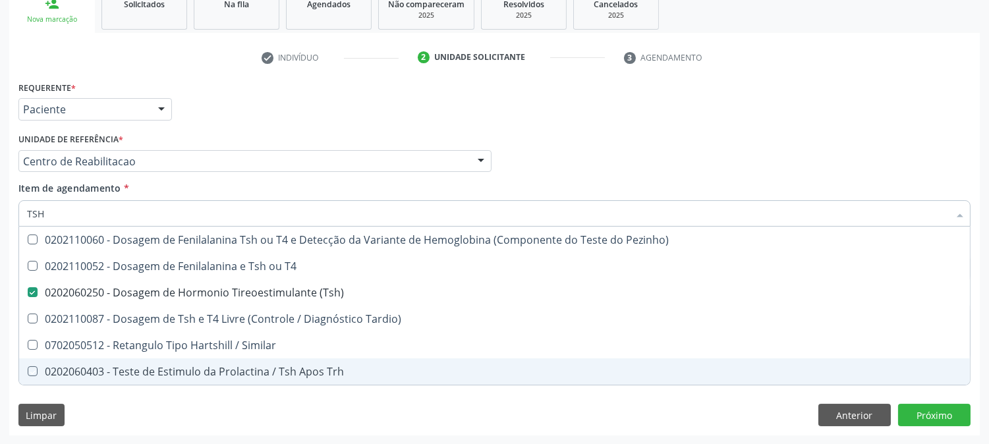
click at [148, 411] on div "Requerente * Paciente Profissional de Saúde Paciente Nenhum resultado encontrad…" at bounding box center [494, 257] width 970 height 358
checkbox T4 "true"
checkbox Tardio\) "true"
checkbox Similar "true"
checkbox Trh "true"
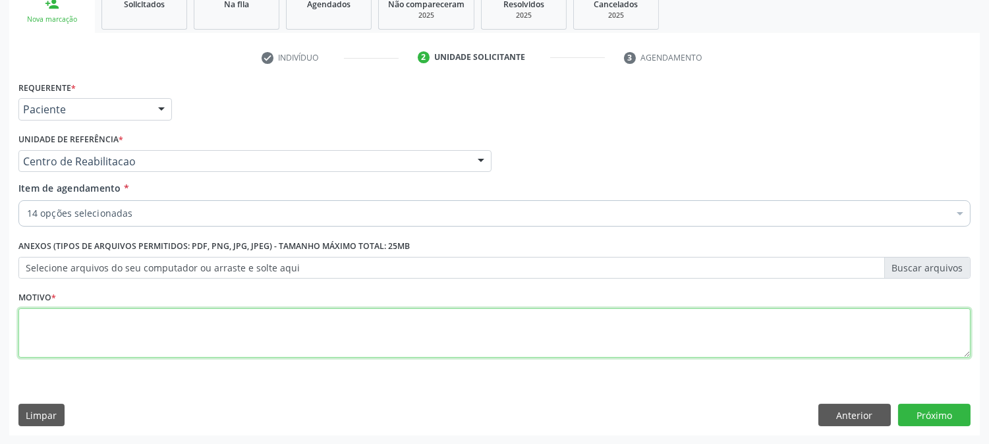
click at [156, 333] on textarea at bounding box center [494, 333] width 952 height 50
type textarea "."
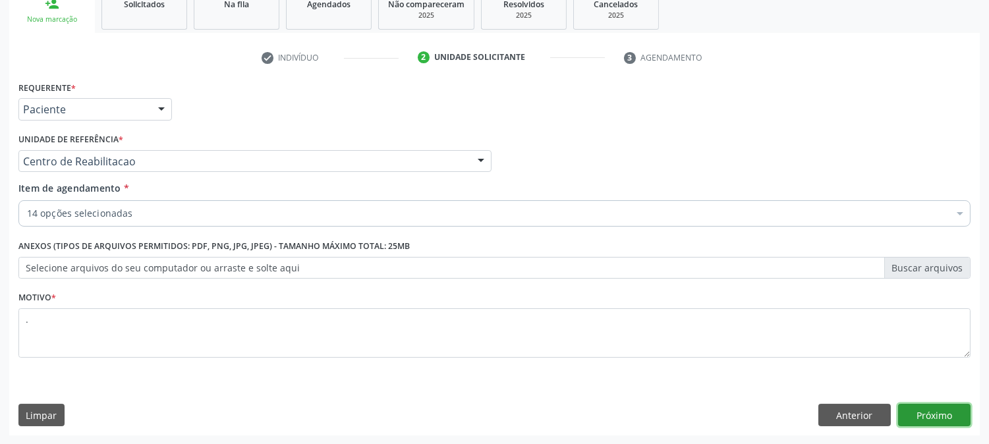
click at [941, 410] on button "Próximo" at bounding box center [934, 415] width 72 height 22
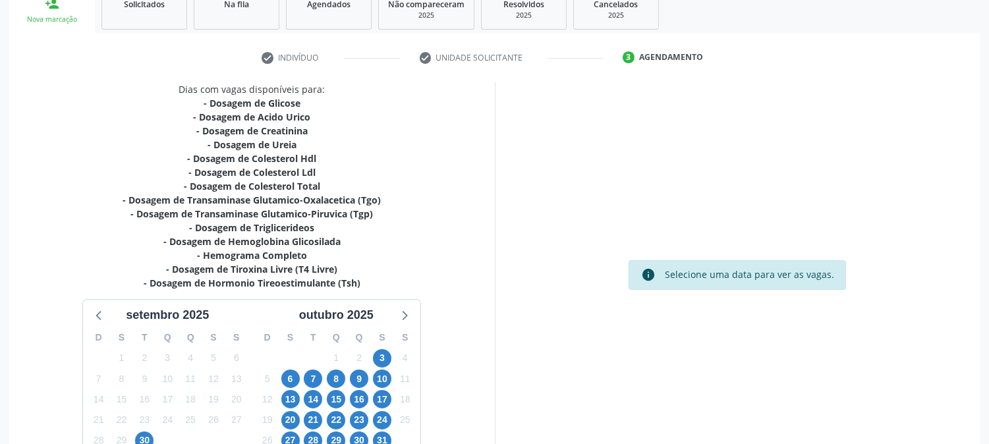
scroll to position [308, 0]
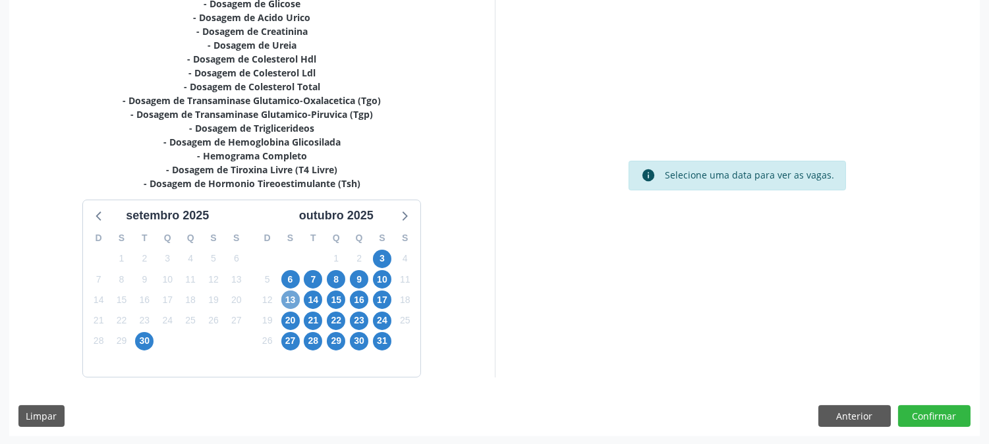
click at [288, 300] on span "13" at bounding box center [290, 299] width 18 height 18
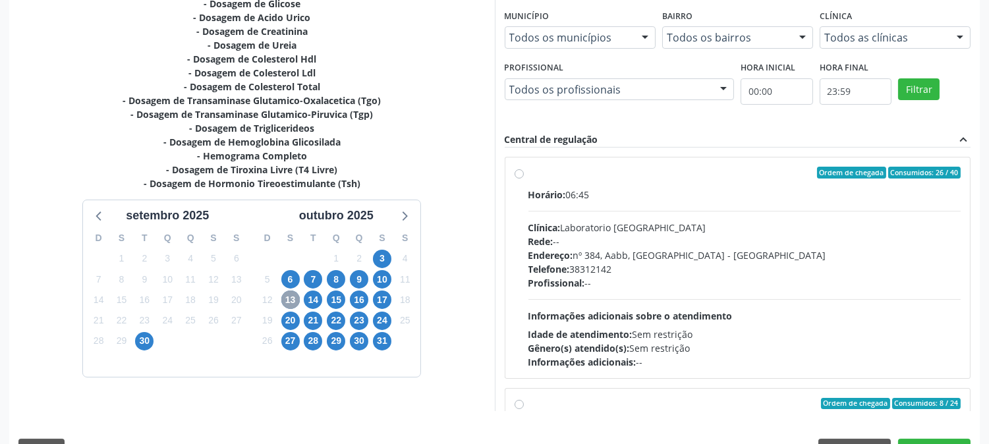
scroll to position [343, 0]
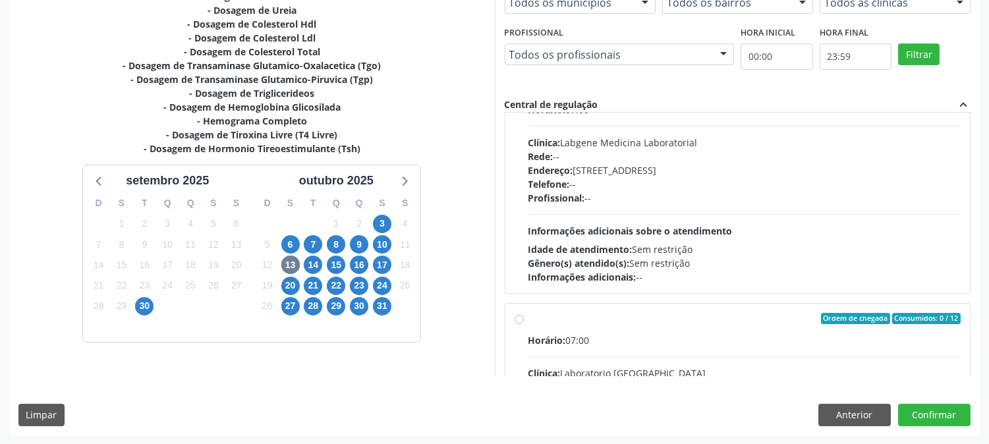
click at [754, 214] on hr at bounding box center [744, 214] width 433 height 1
click at [524, 94] on input "Ordem de chegada Consumidos: 2 / 12 Horário: 07:00 Clínica: Labgene Medicina La…" at bounding box center [518, 88] width 9 height 12
radio input "true"
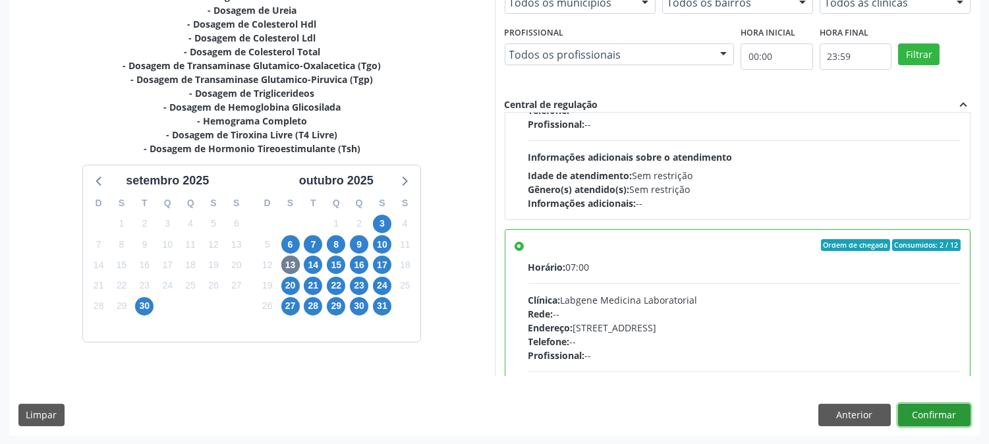
click at [932, 412] on button "Confirmar" at bounding box center [934, 415] width 72 height 22
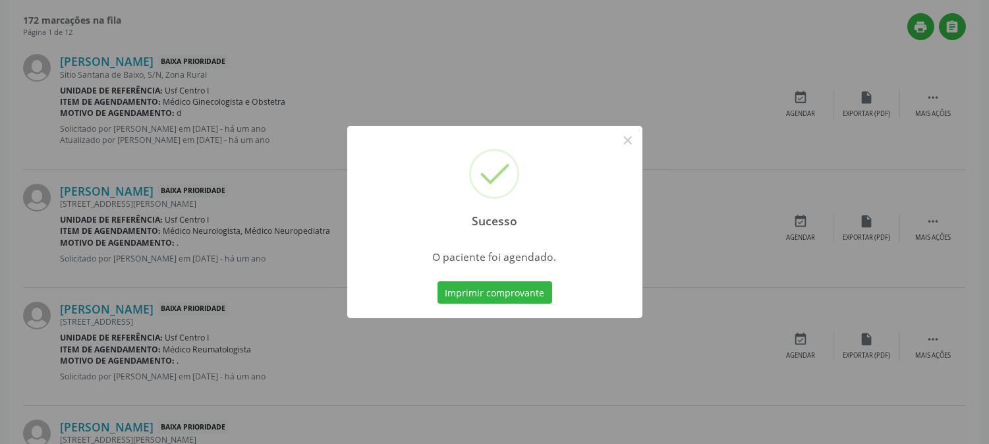
scroll to position [0, 0]
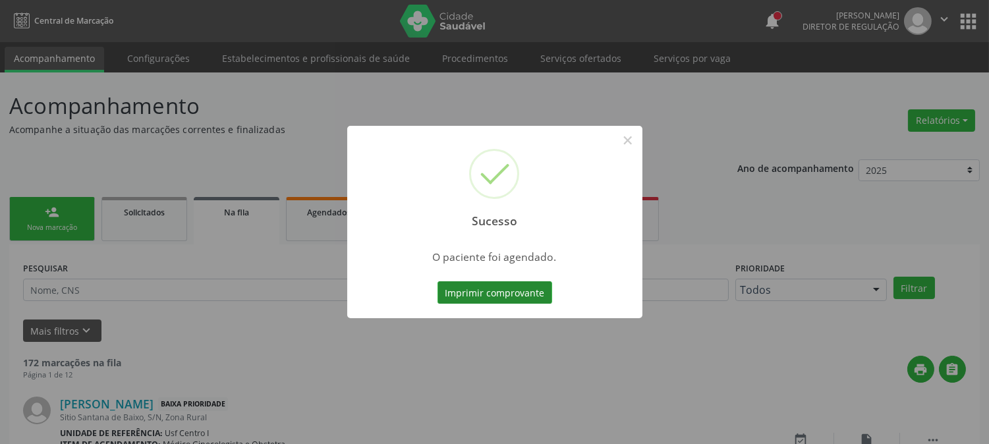
click at [509, 288] on button "Imprimir comprovante" at bounding box center [494, 292] width 115 height 22
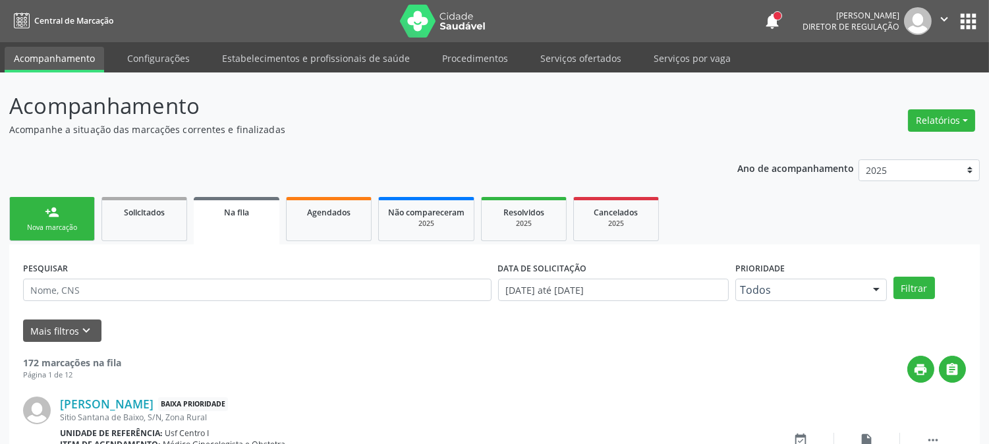
click at [42, 211] on link "person_add Nova marcação" at bounding box center [52, 219] width 86 height 44
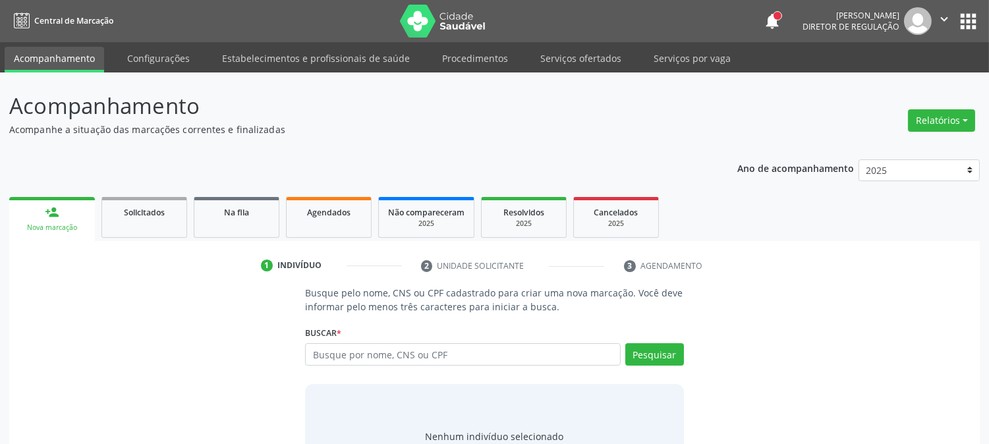
click at [72, 215] on link "person_add Nova marcação" at bounding box center [52, 219] width 86 height 44
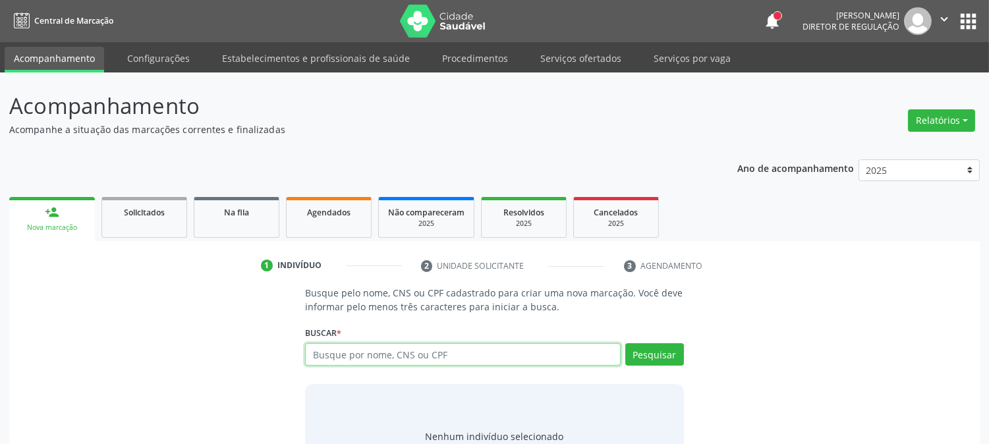
click at [382, 354] on input "text" at bounding box center [462, 354] width 315 height 22
type input "CLEONICE [PERSON_NAME]"
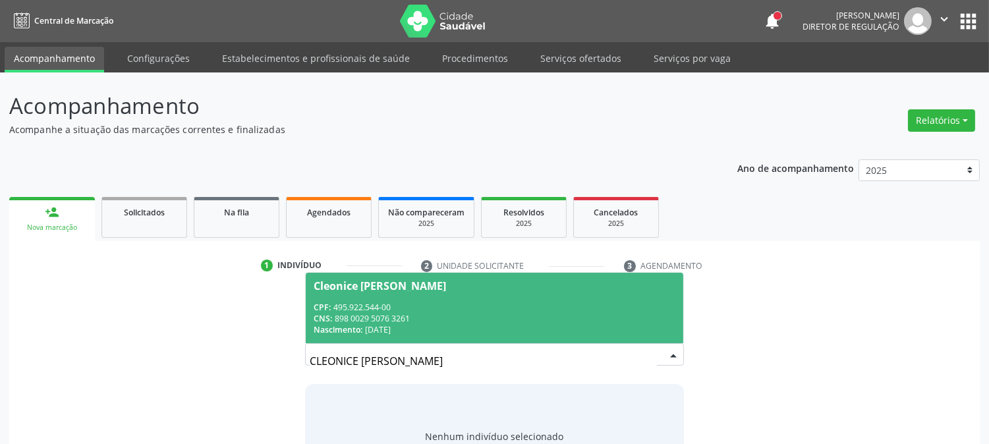
click at [360, 325] on span "Nascimento:" at bounding box center [338, 329] width 49 height 11
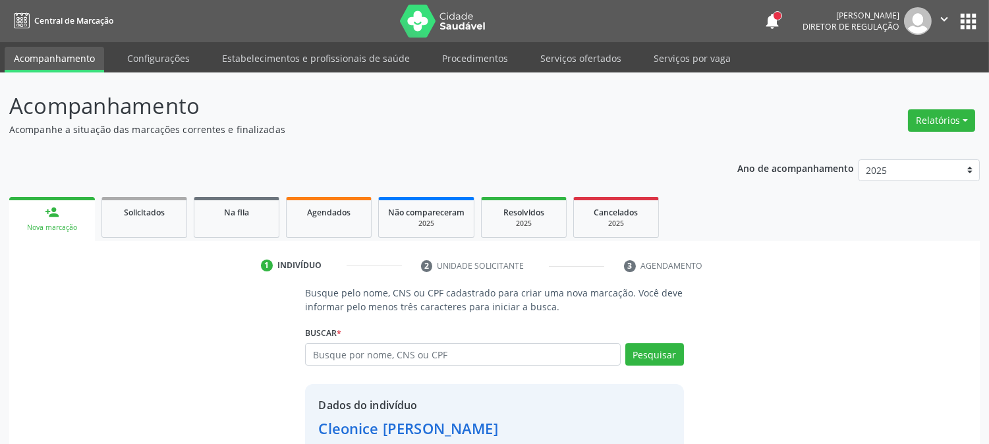
scroll to position [83, 0]
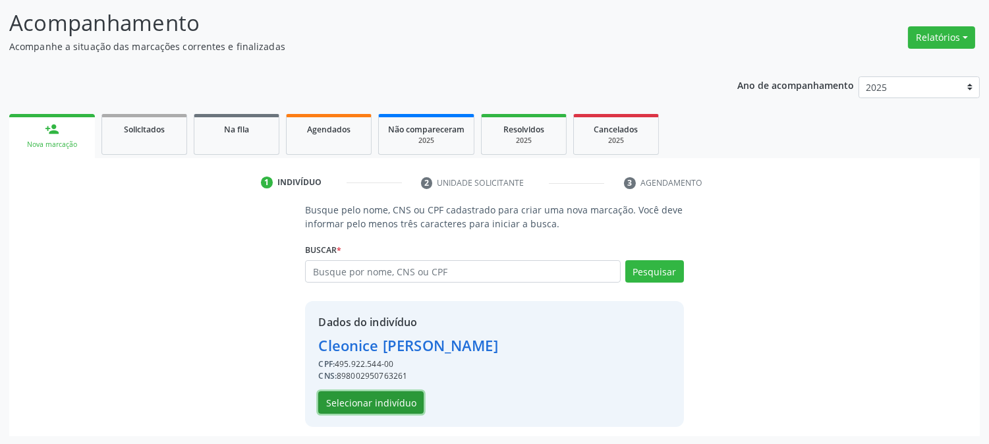
click at [358, 404] on button "Selecionar indivíduo" at bounding box center [370, 402] width 105 height 22
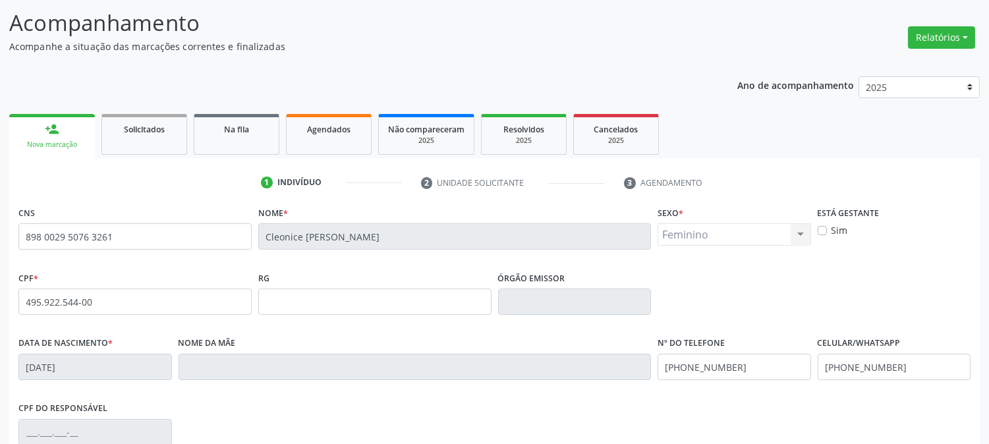
scroll to position [269, 0]
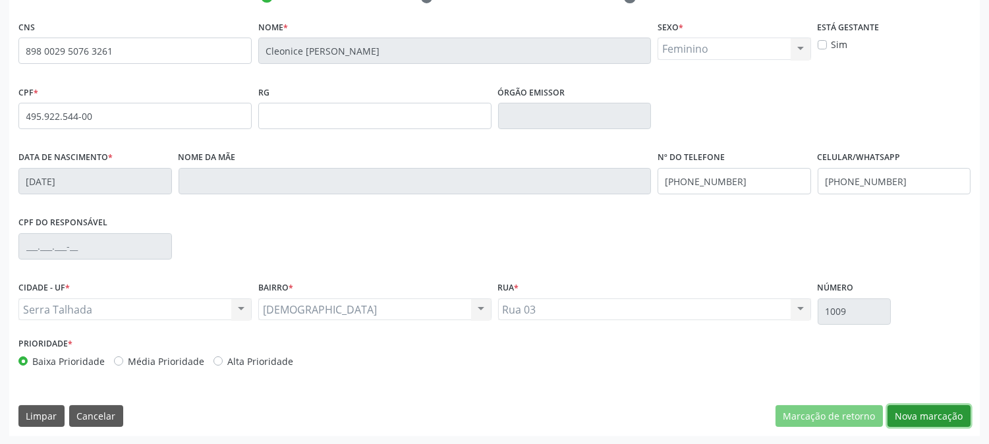
click at [931, 407] on button "Nova marcação" at bounding box center [928, 416] width 83 height 22
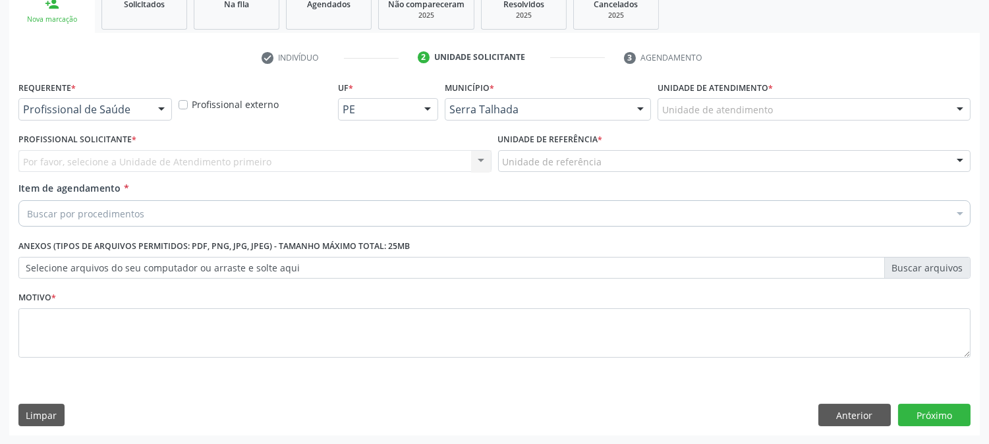
click at [106, 116] on div "Profissional de Saúde" at bounding box center [94, 109] width 153 height 22
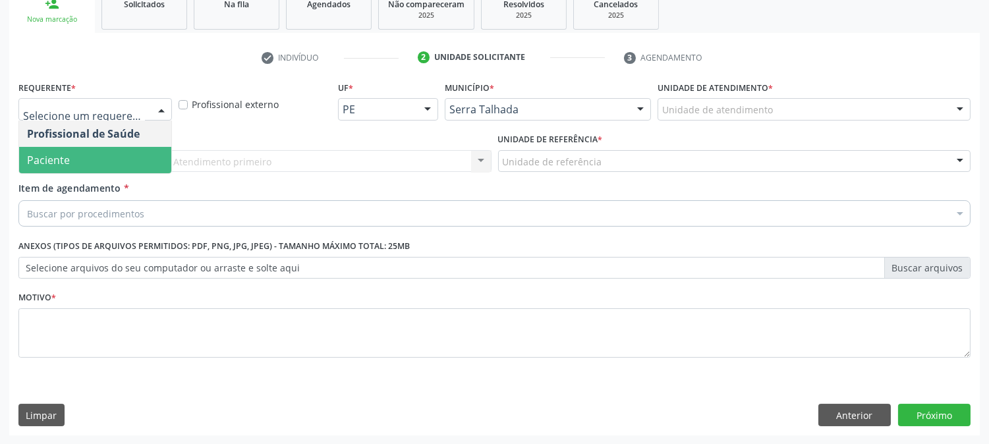
click at [101, 152] on span "Paciente" at bounding box center [95, 160] width 152 height 26
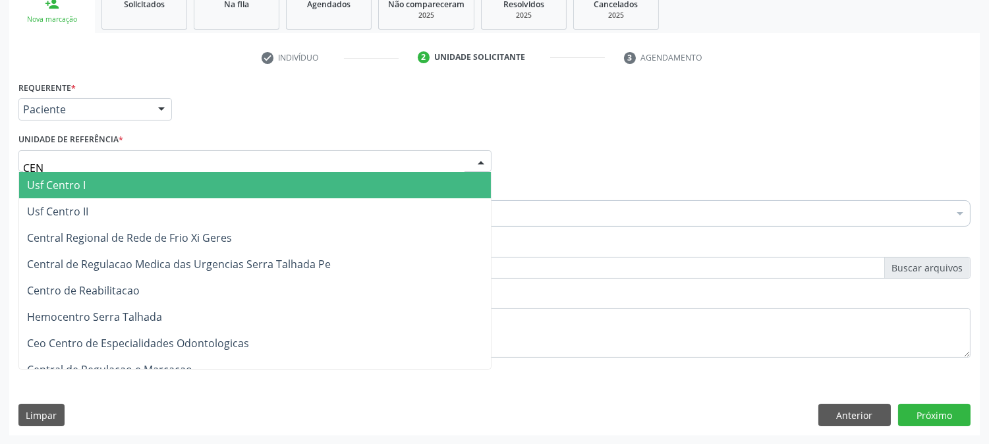
type input "CENT"
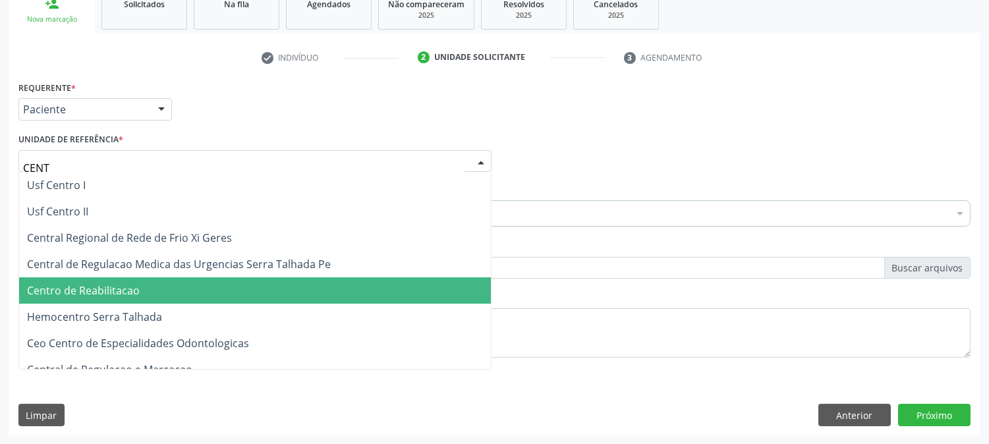
click at [103, 279] on span "Centro de Reabilitacao" at bounding box center [255, 290] width 472 height 26
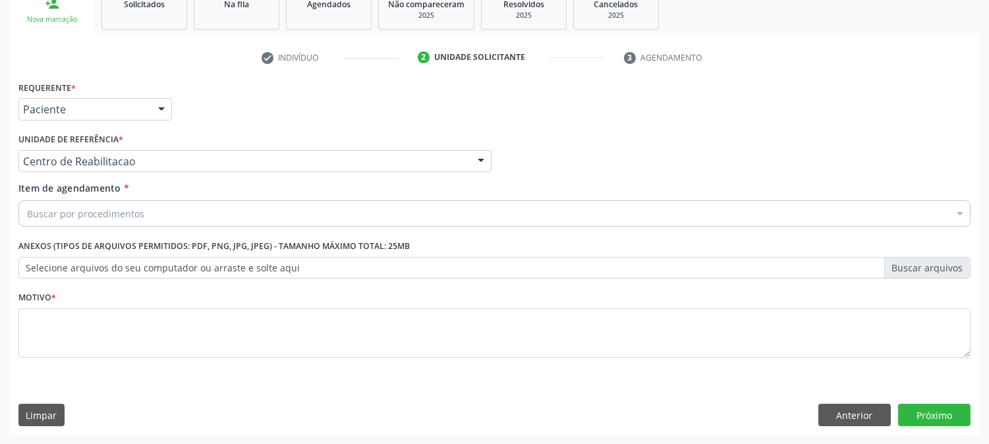
click at [114, 202] on div "Buscar por procedimentos" at bounding box center [494, 213] width 952 height 26
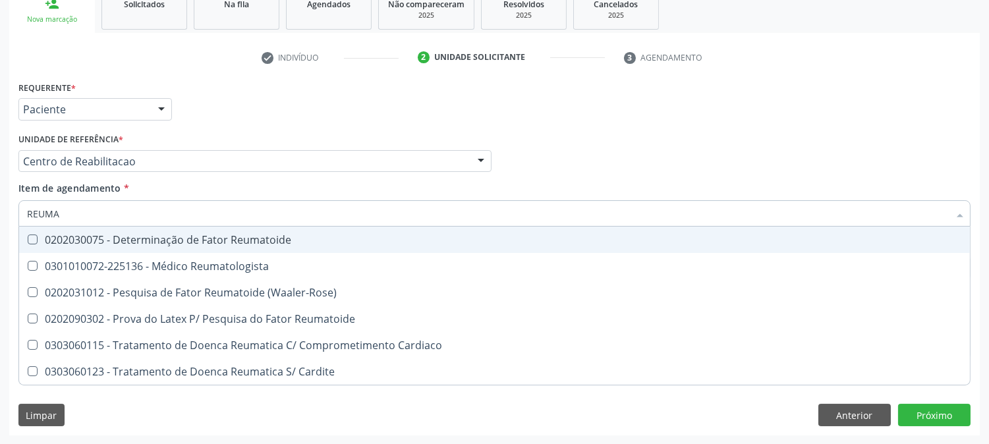
type input "REUMAT"
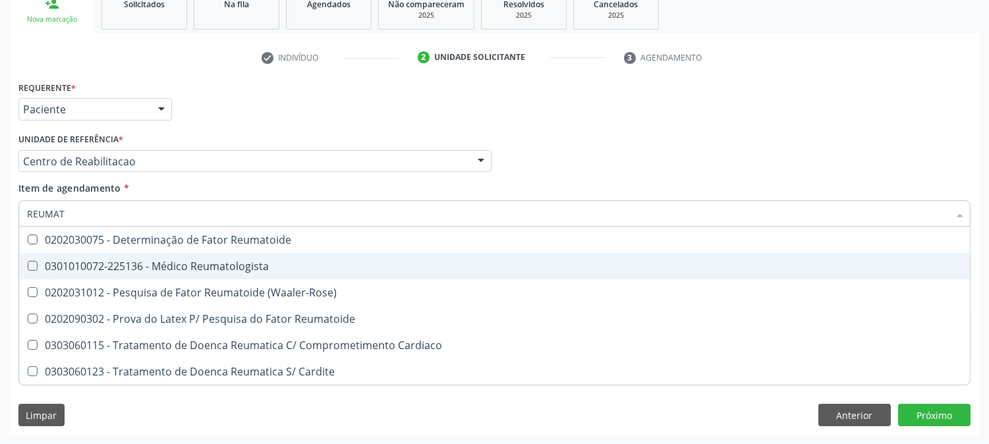
click at [121, 253] on span "0301010072-225136 - Médico Reumatologista" at bounding box center [494, 266] width 951 height 26
checkbox Reumatologista "true"
click at [0, 253] on div "Acompanhamento Acompanhe a situação das marcações correntes e finalizadas Relat…" at bounding box center [494, 154] width 989 height 580
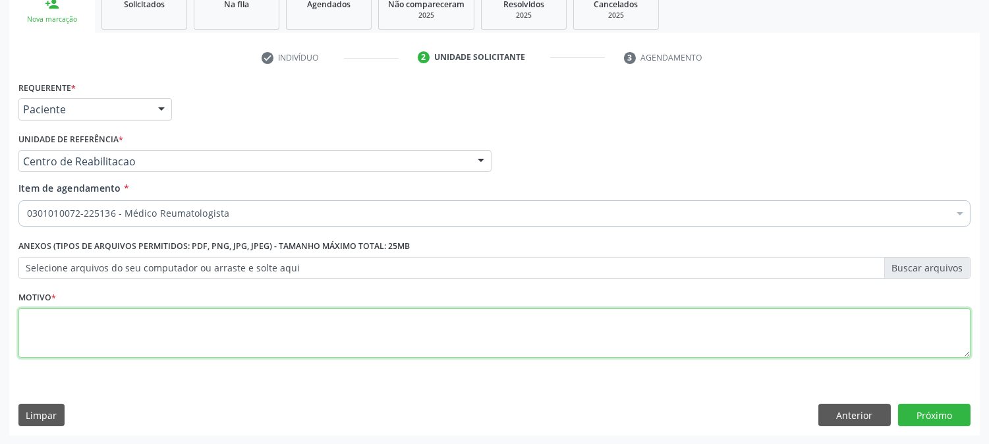
click at [455, 347] on textarea at bounding box center [494, 333] width 952 height 50
type textarea "."
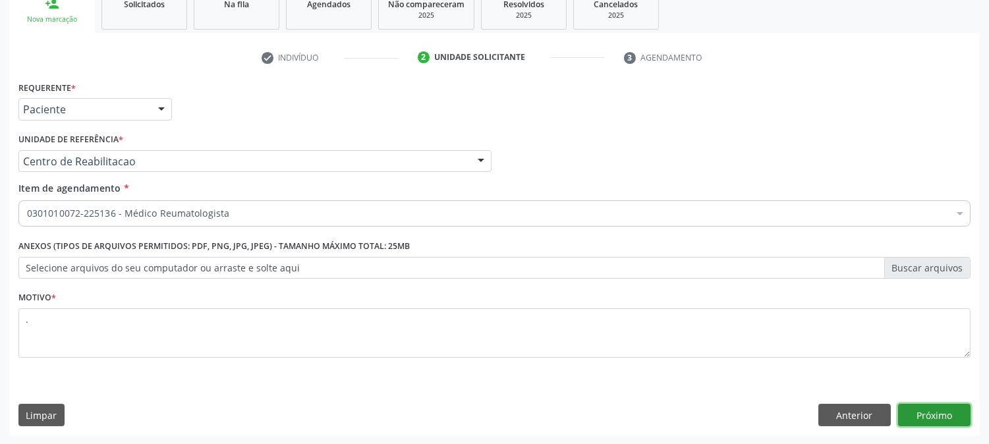
click at [939, 420] on button "Próximo" at bounding box center [934, 415] width 72 height 22
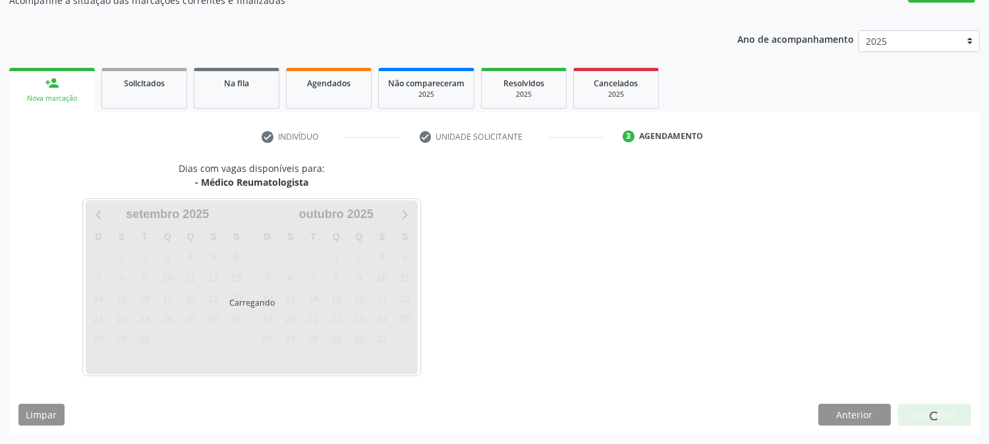
scroll to position [128, 0]
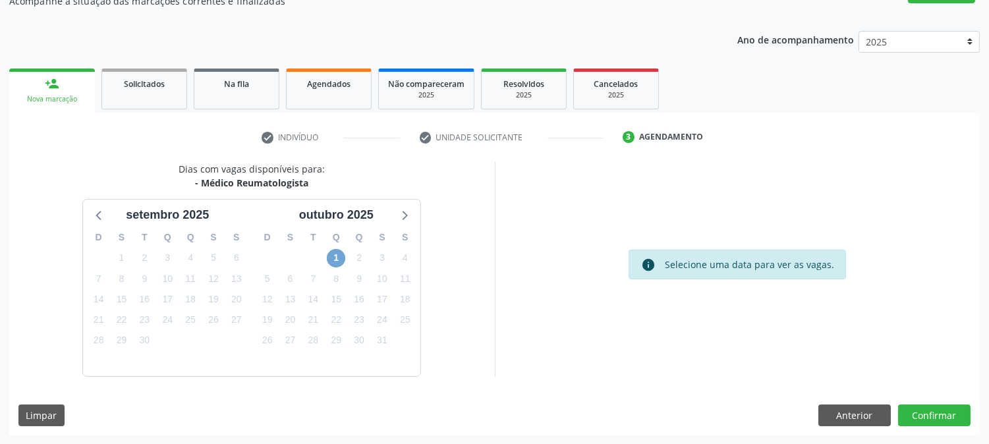
click at [333, 256] on span "1" at bounding box center [336, 258] width 18 height 18
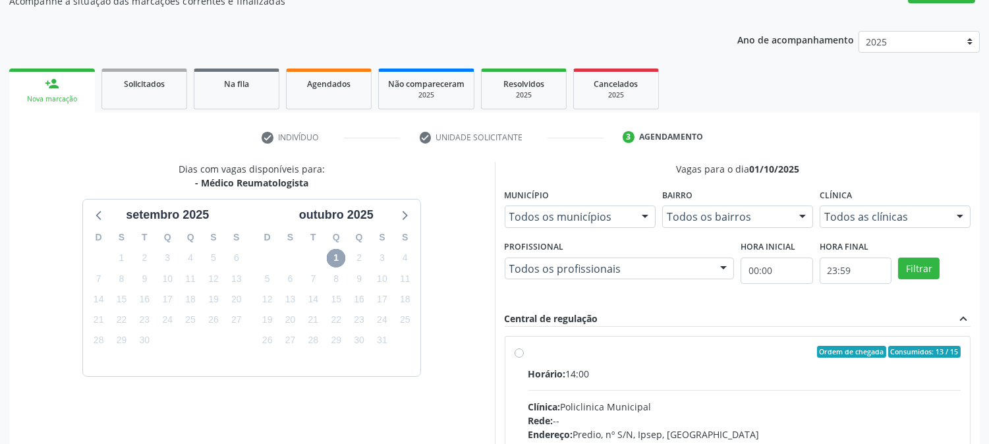
scroll to position [343, 0]
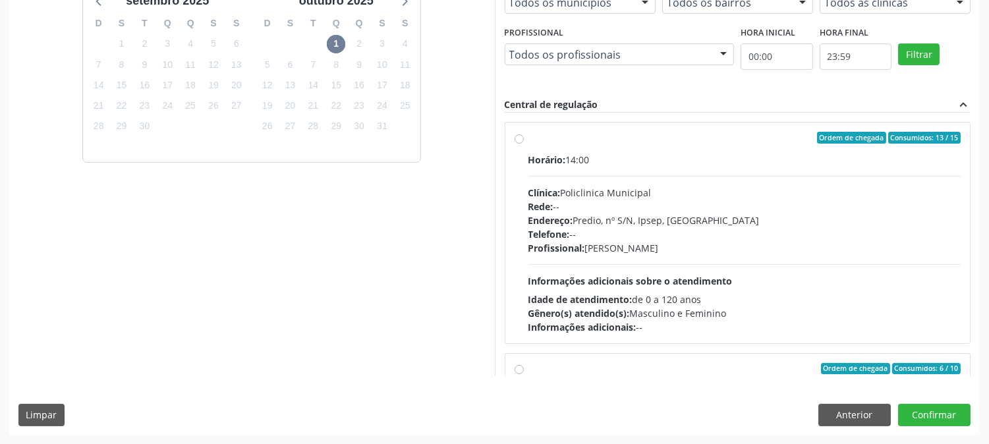
click at [705, 232] on div "Telefone: --" at bounding box center [744, 234] width 433 height 14
click at [524, 144] on input "Ordem de chegada Consumidos: 13 / 15 Horário: 14:00 Clínica: Policlinica Munici…" at bounding box center [518, 138] width 9 height 12
radio input "true"
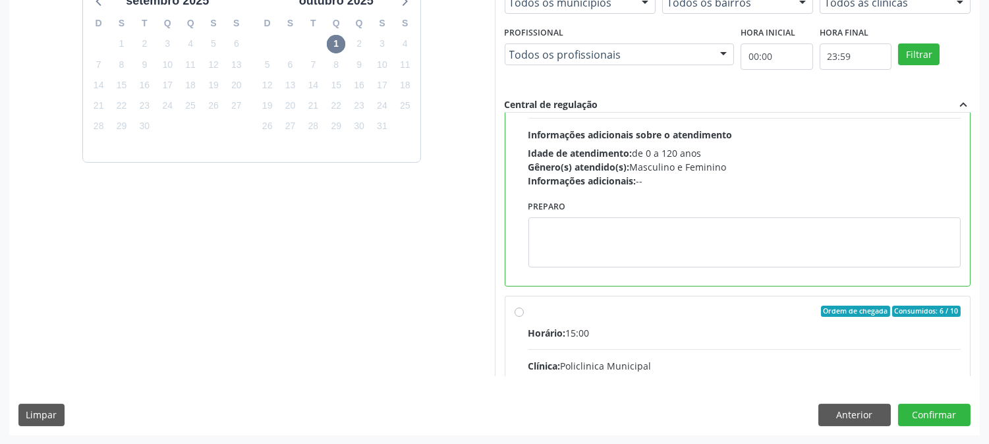
scroll to position [296, 0]
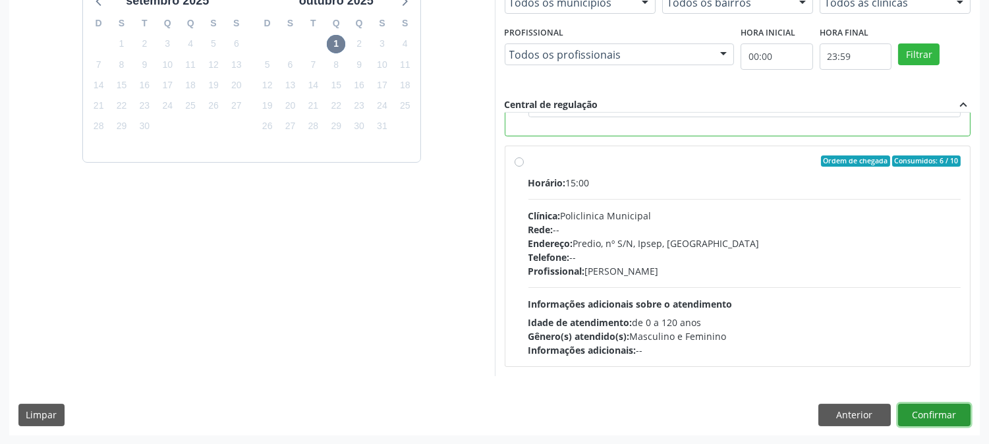
click at [925, 406] on button "Confirmar" at bounding box center [934, 415] width 72 height 22
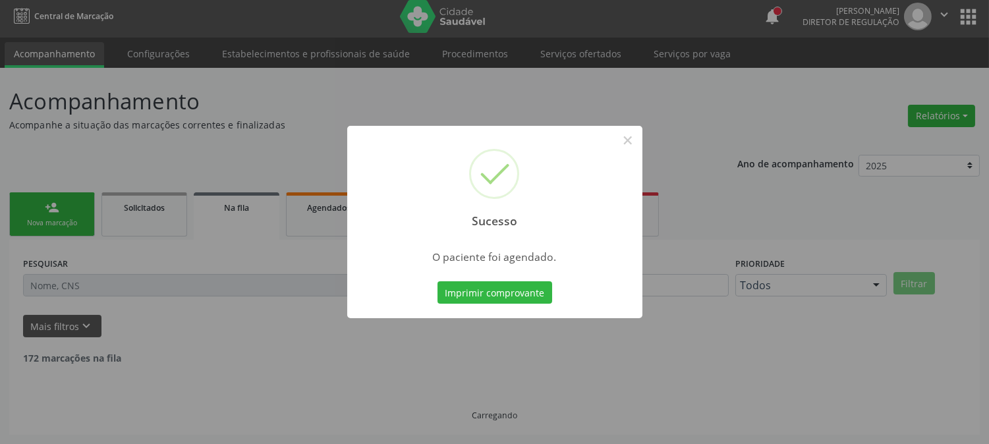
scroll to position [0, 0]
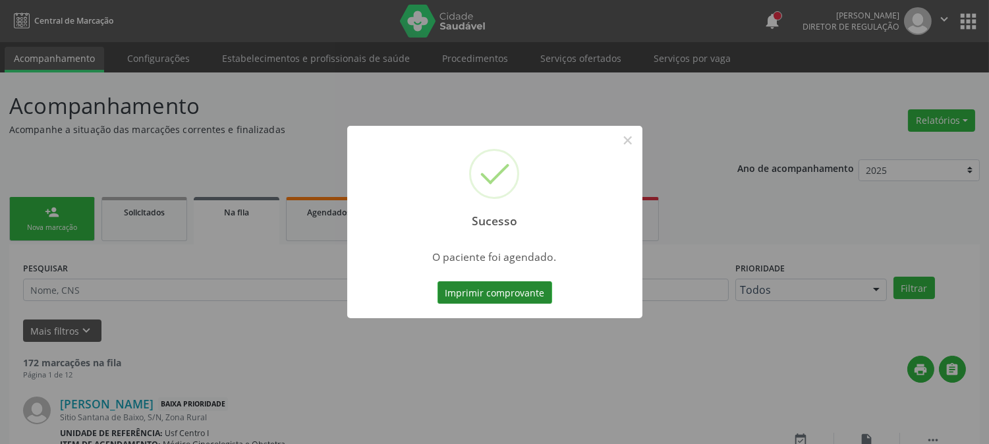
click at [534, 289] on button "Imprimir comprovante" at bounding box center [494, 292] width 115 height 22
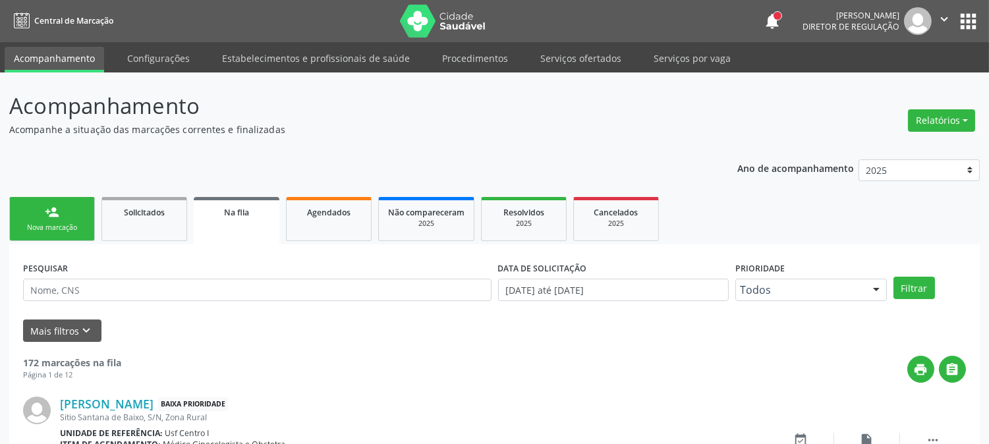
click at [31, 221] on link "person_add Nova marcação" at bounding box center [52, 219] width 86 height 44
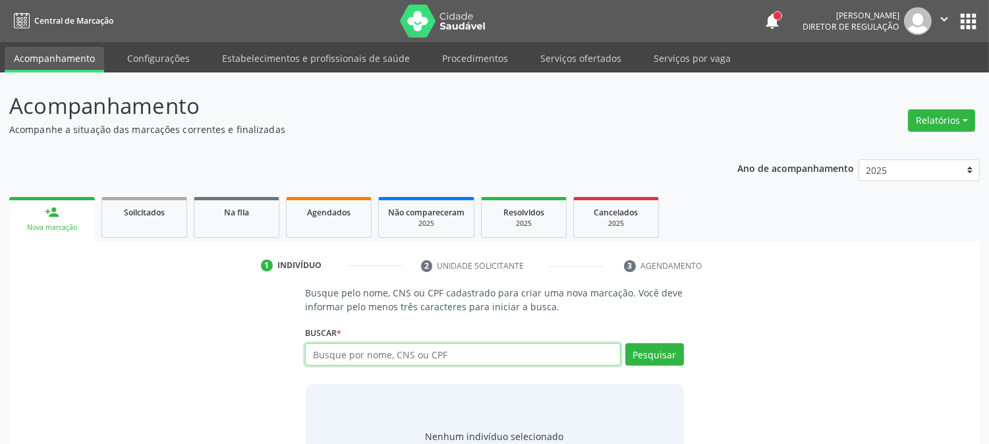
click at [382, 350] on input "text" at bounding box center [462, 354] width 315 height 22
type input "[PERSON_NAME]"
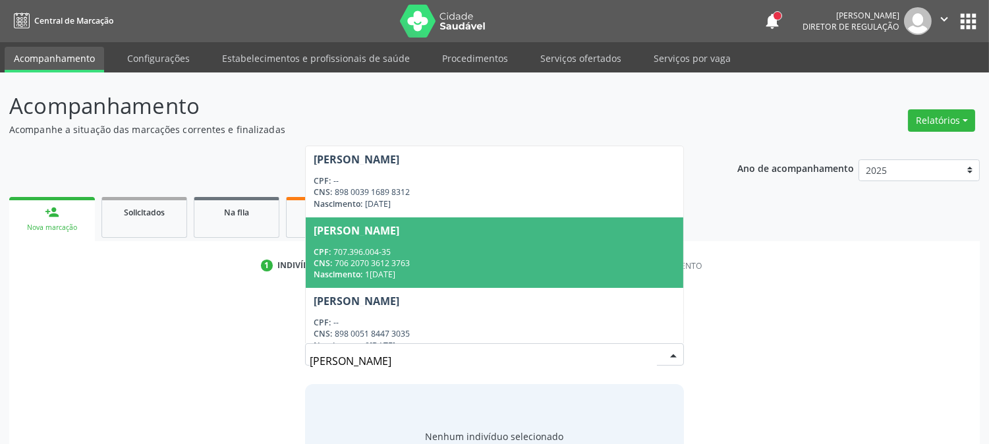
click at [429, 252] on div "CPF: 707.396.004-35" at bounding box center [494, 251] width 361 height 11
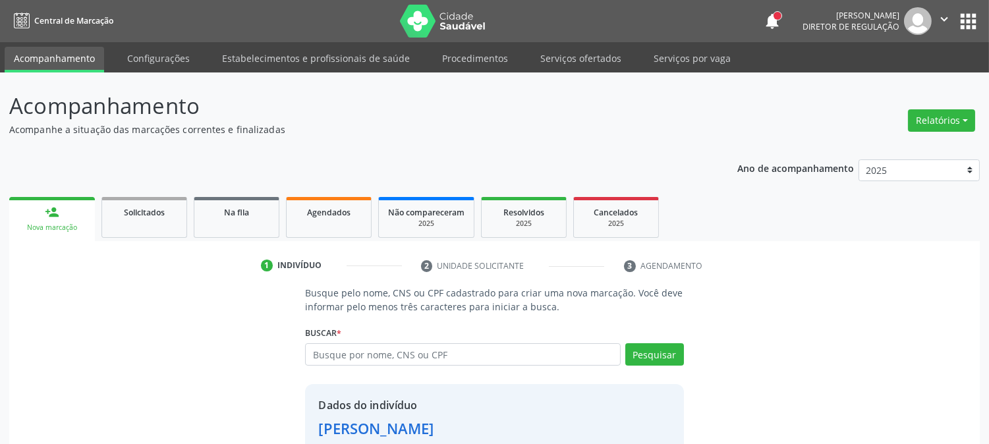
scroll to position [83, 0]
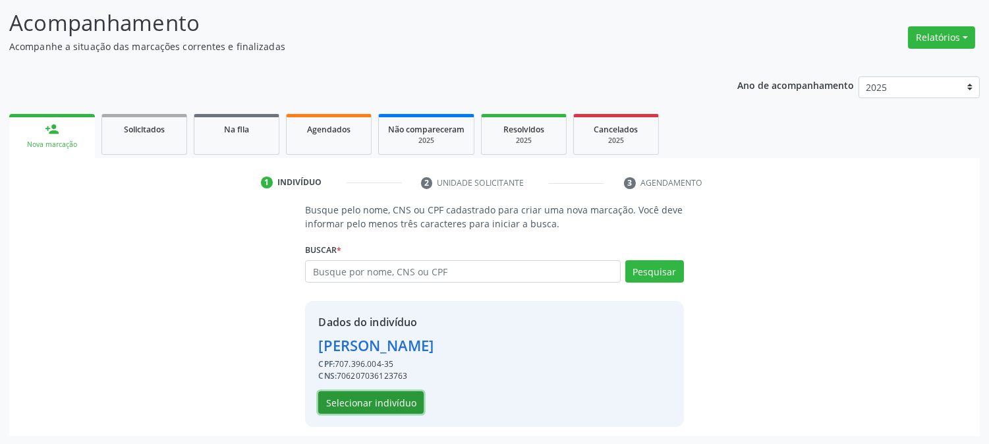
click at [398, 403] on button "Selecionar indivíduo" at bounding box center [370, 402] width 105 height 22
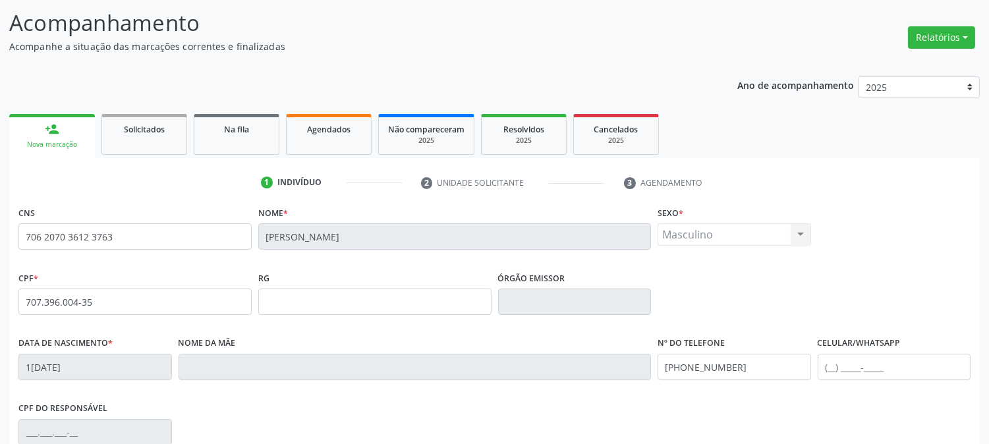
scroll to position [269, 0]
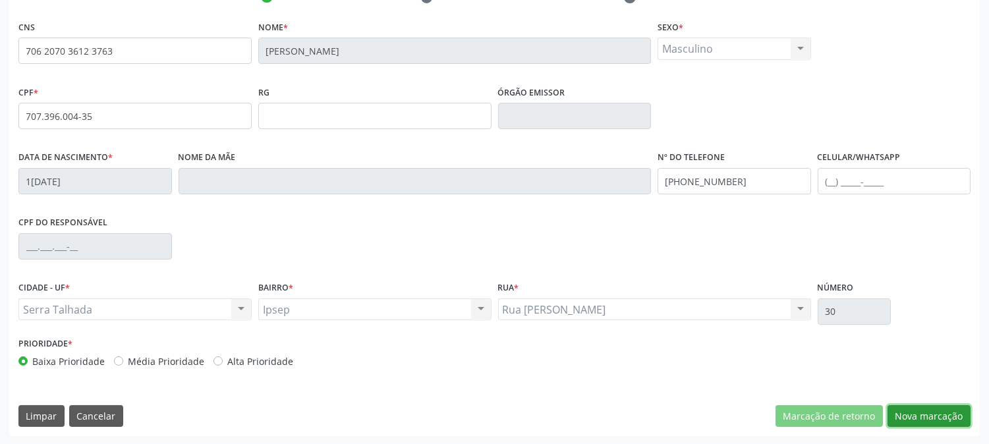
click at [962, 419] on button "Nova marcação" at bounding box center [928, 416] width 83 height 22
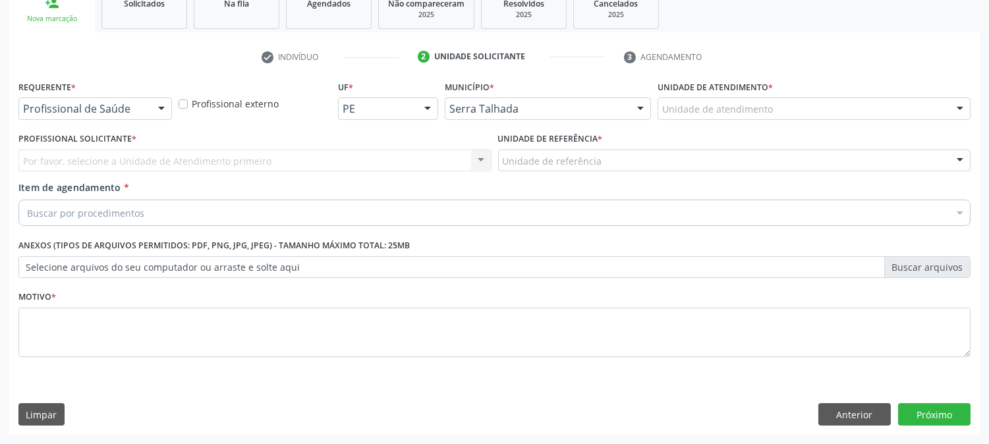
scroll to position [208, 0]
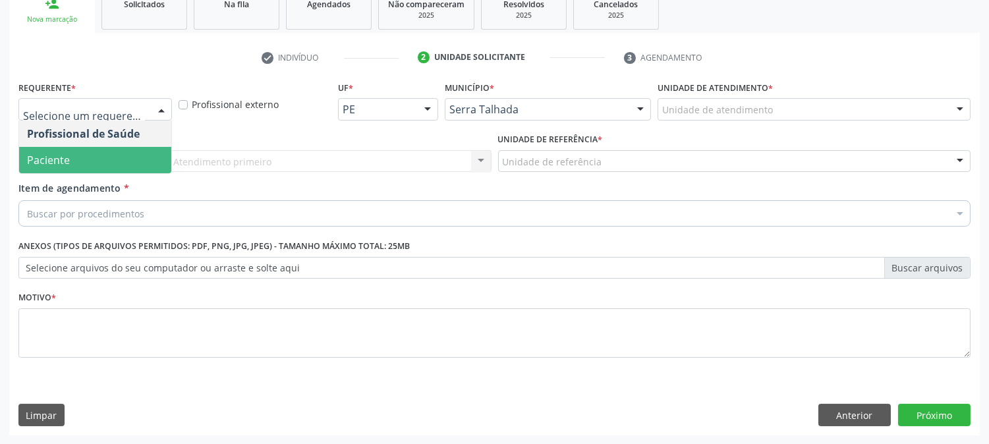
click at [107, 147] on span "Paciente" at bounding box center [95, 160] width 152 height 26
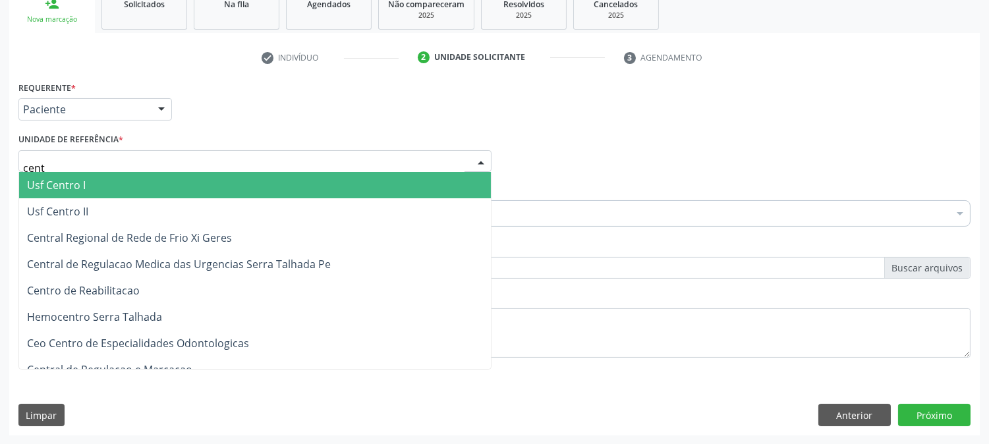
type input "centr"
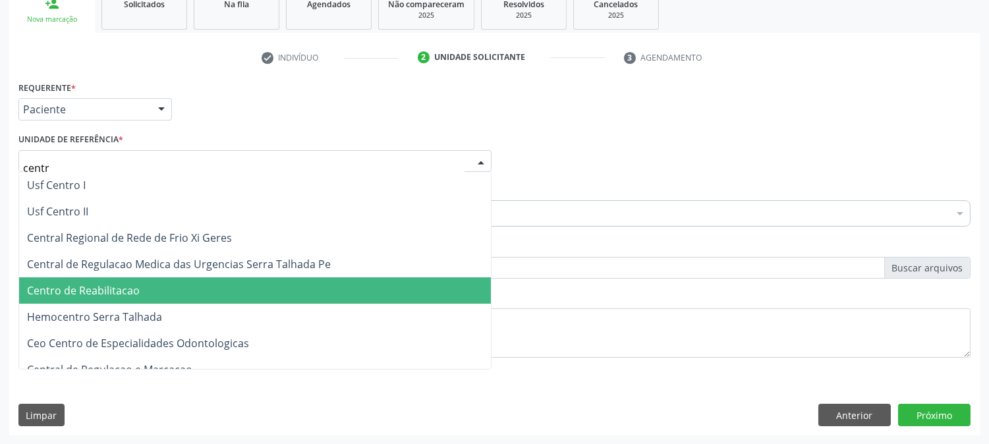
click at [116, 289] on span "Centro de Reabilitacao" at bounding box center [83, 290] width 113 height 14
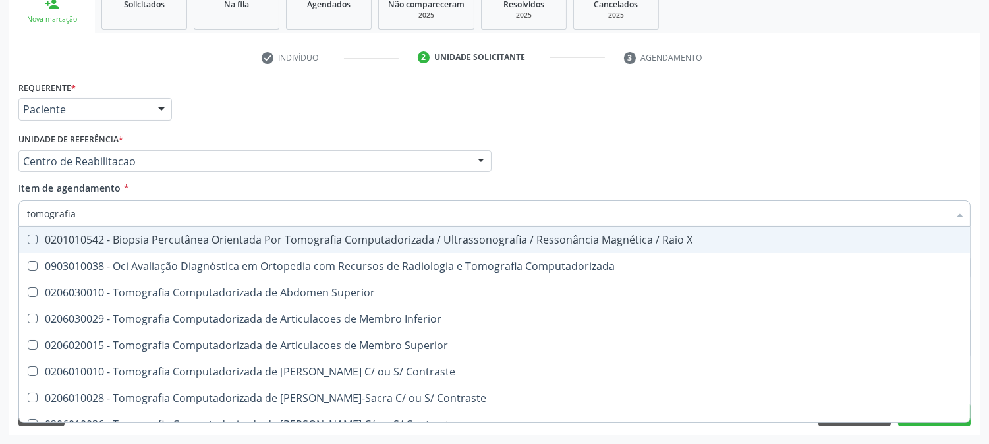
type input "tomografia c"
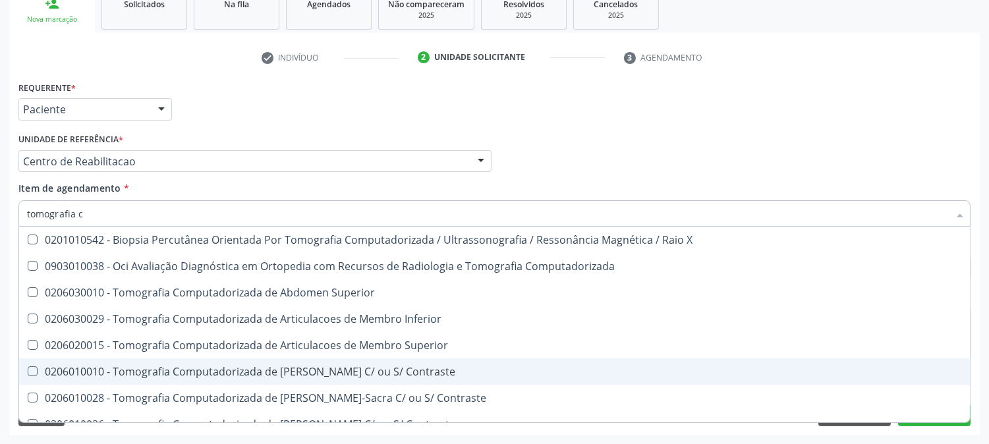
scroll to position [73, 0]
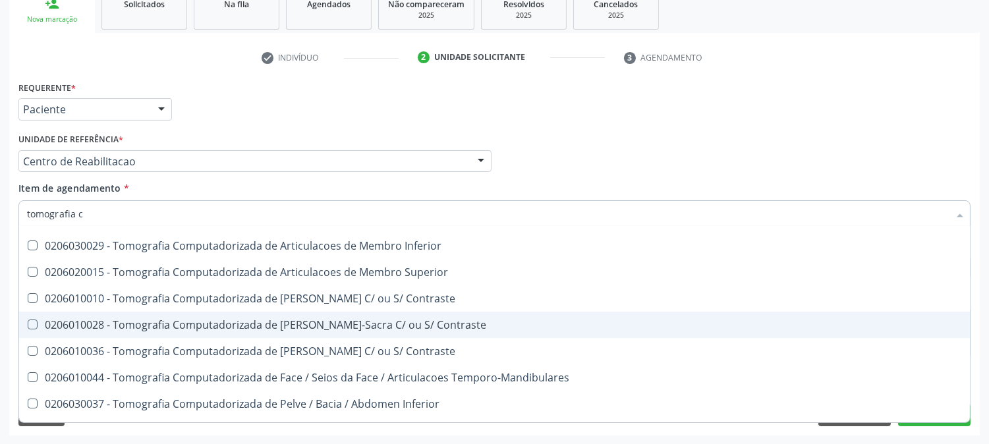
click at [192, 325] on div "0206010028 - Tomografia Computadorizada de [PERSON_NAME]-Sacra C/ ou S/ Contras…" at bounding box center [494, 324] width 935 height 11
checkbox Contraste "true"
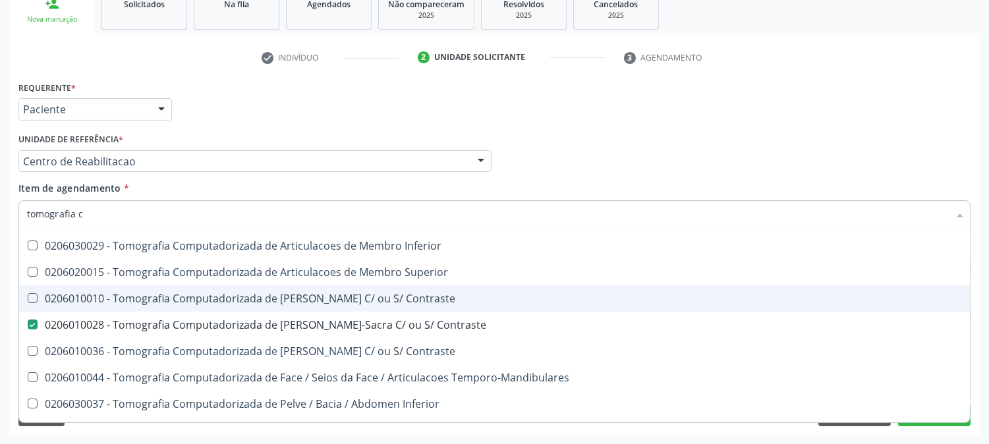
click at [186, 294] on div "0206010010 - Tomografia Computadorizada de [PERSON_NAME] C/ ou S/ Contraste" at bounding box center [494, 298] width 935 height 11
checkbox Contraste "true"
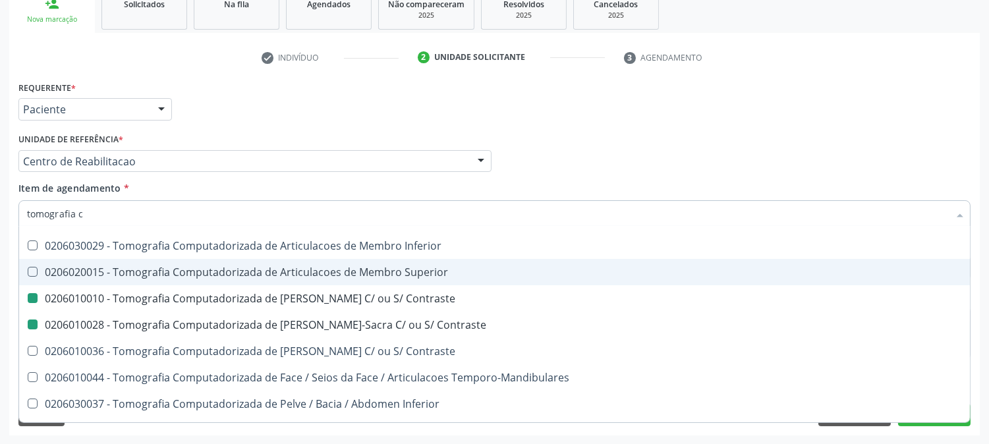
click at [0, 273] on div "Acompanhamento Acompanhe a situação das marcações correntes e finalizadas Relat…" at bounding box center [494, 154] width 989 height 580
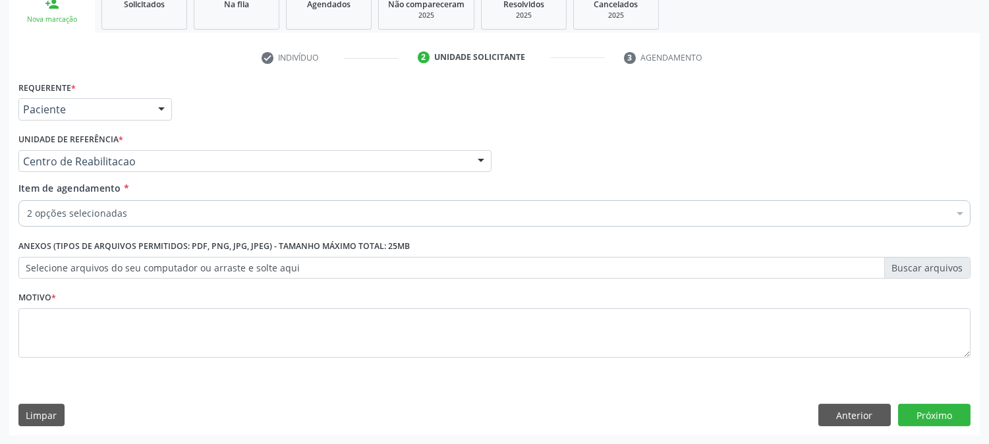
scroll to position [0, 0]
click at [318, 358] on fieldset "Motivo *" at bounding box center [494, 327] width 952 height 79
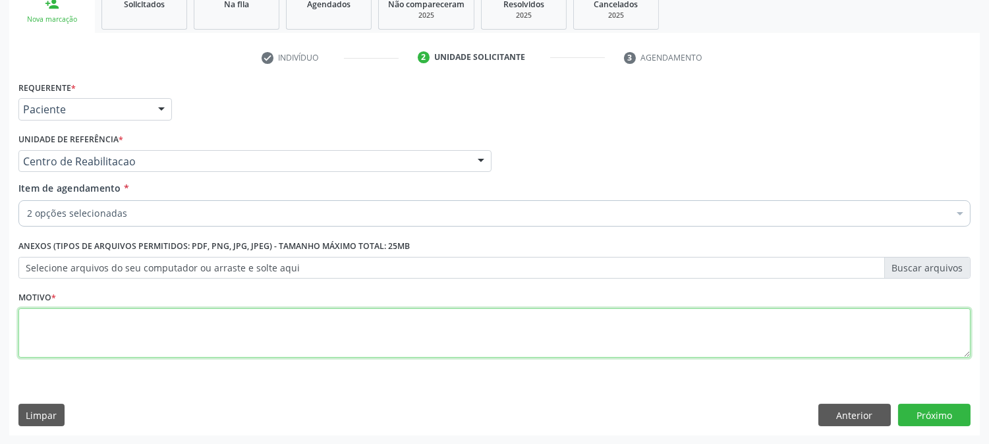
click at [318, 343] on textarea at bounding box center [494, 333] width 952 height 50
type textarea "."
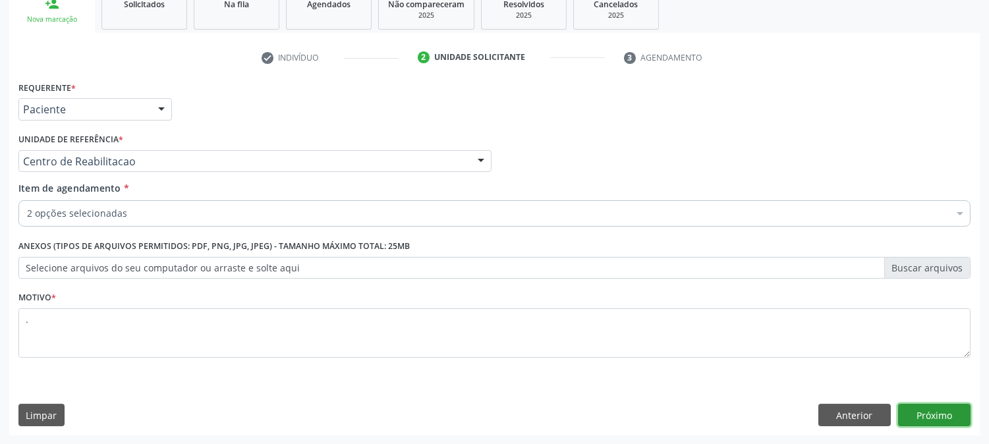
click at [924, 404] on button "Próximo" at bounding box center [934, 415] width 72 height 22
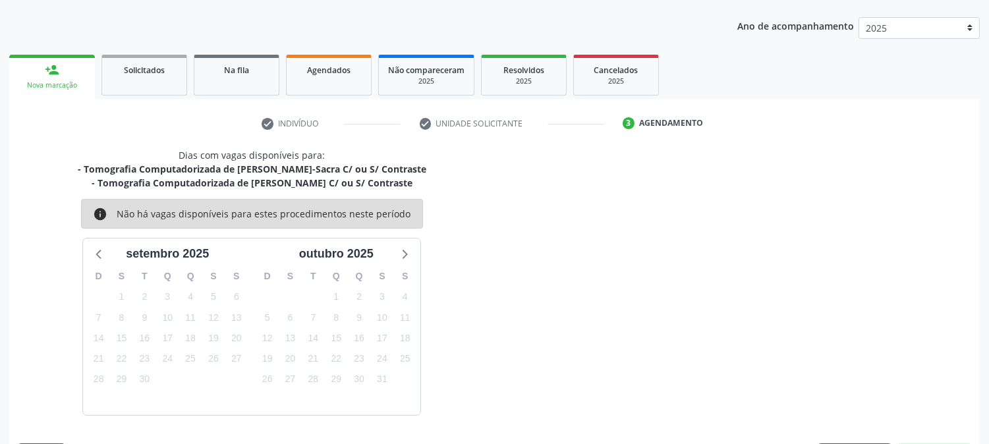
scroll to position [181, 0]
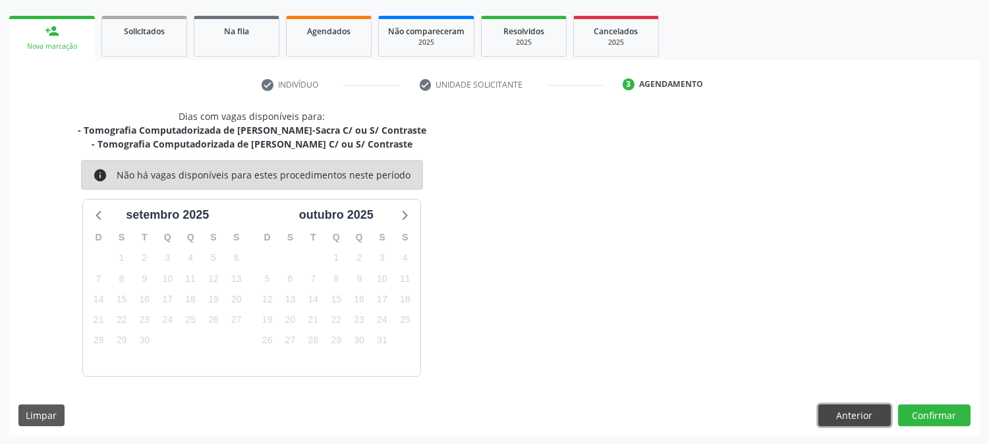
click at [872, 418] on button "Anterior" at bounding box center [854, 415] width 72 height 22
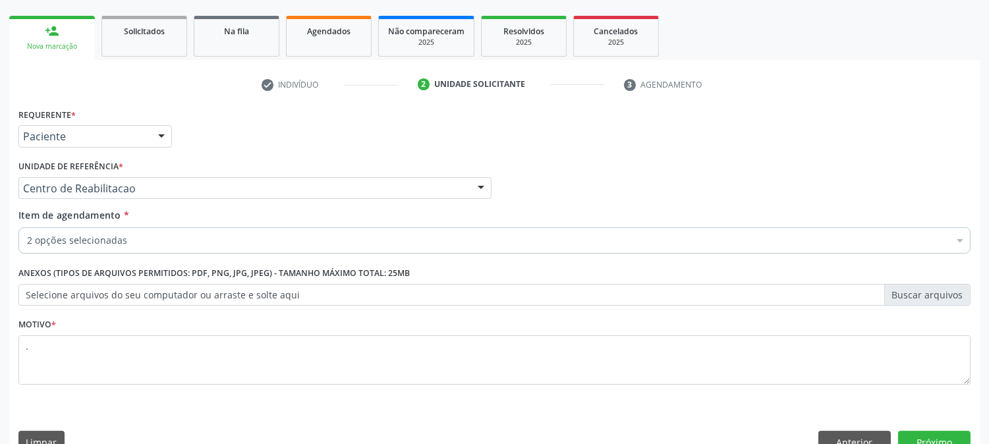
click at [325, 296] on label "Selecione arquivos do seu computador ou arraste e solte aqui" at bounding box center [494, 295] width 952 height 22
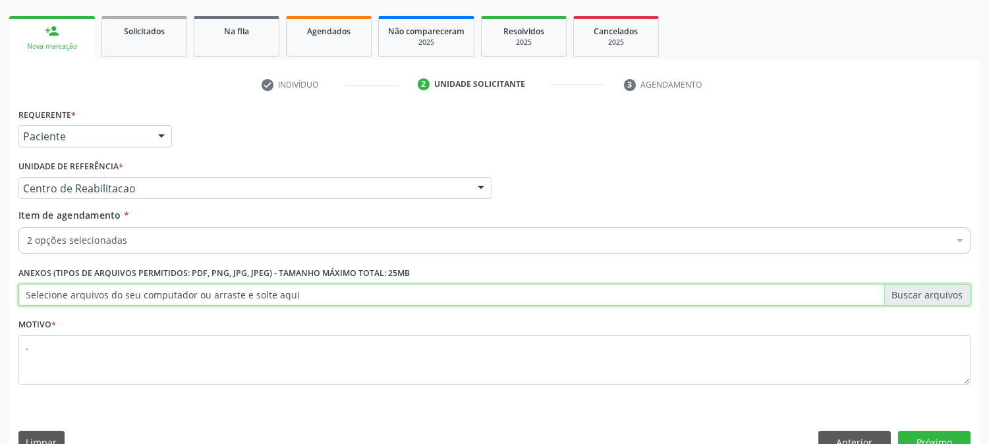
click at [325, 296] on input "Selecione arquivos do seu computador ou arraste e solte aqui" at bounding box center [494, 295] width 952 height 22
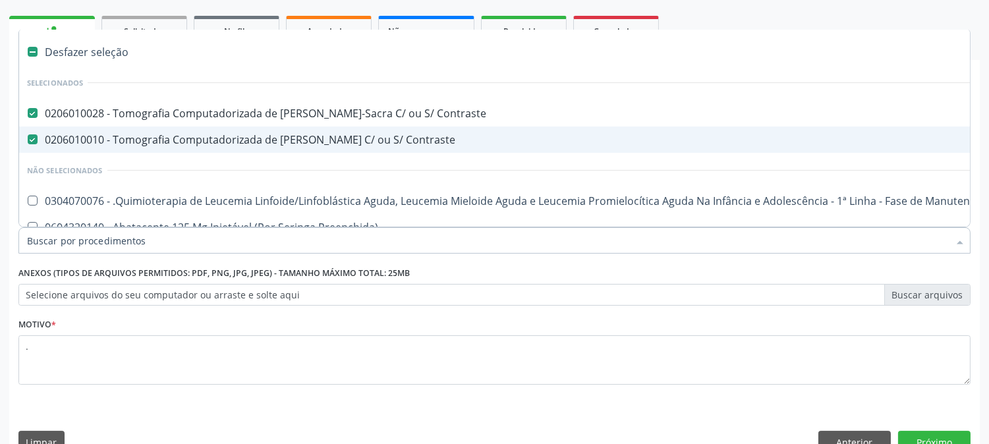
click at [69, 134] on div "0206010010 - Tomografia Computadorizada de [PERSON_NAME] C/ ou S/ Contraste" at bounding box center [540, 139] width 1026 height 11
checkbox Contraste "false"
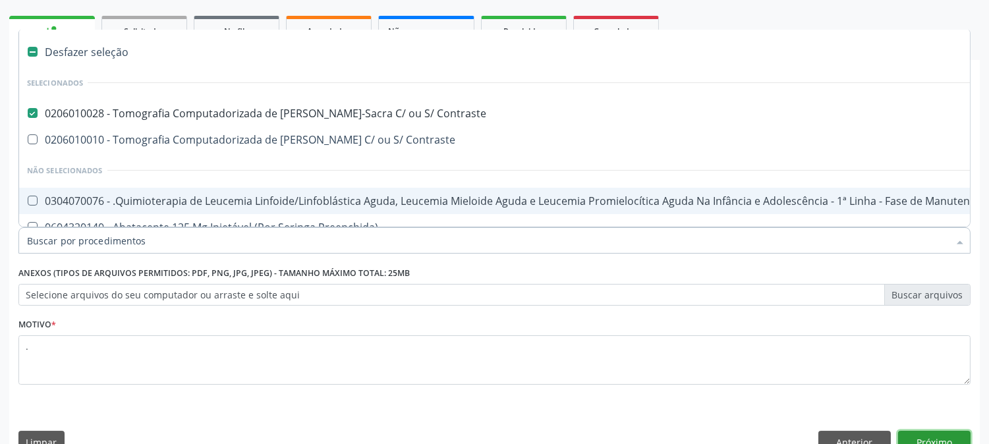
click at [913, 439] on button "Próximo" at bounding box center [934, 442] width 72 height 22
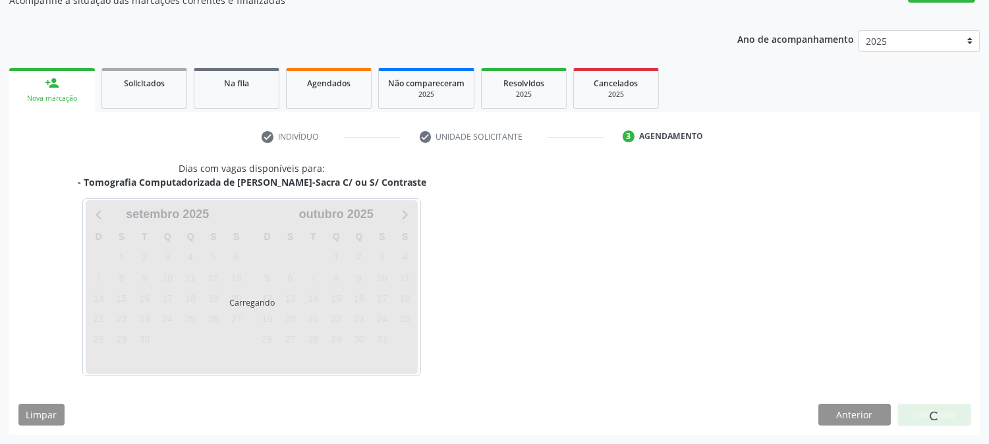
scroll to position [128, 0]
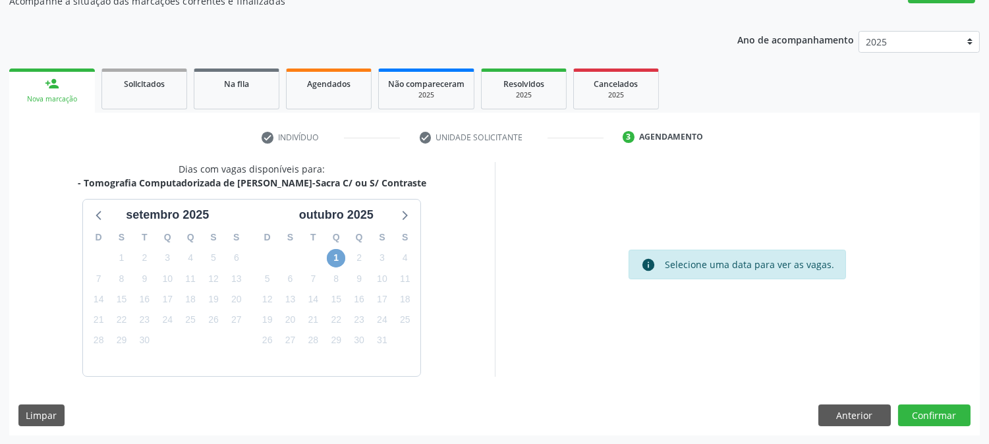
click at [331, 254] on span "1" at bounding box center [336, 258] width 18 height 18
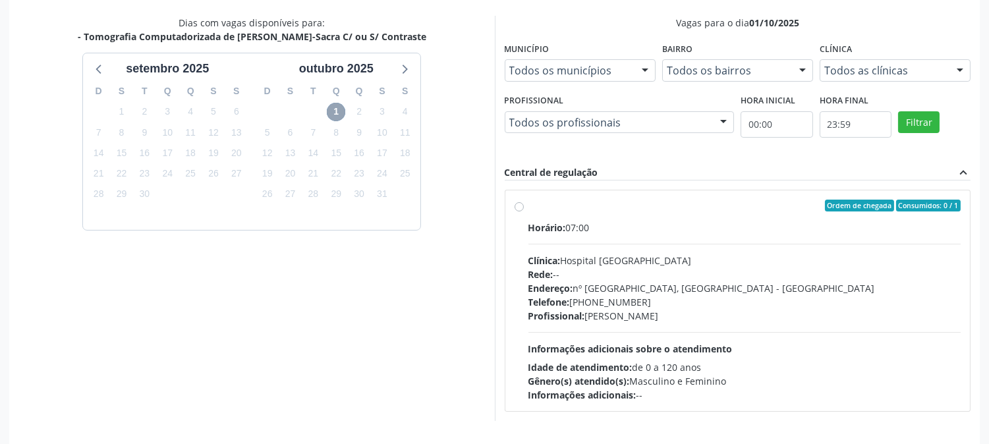
scroll to position [319, 0]
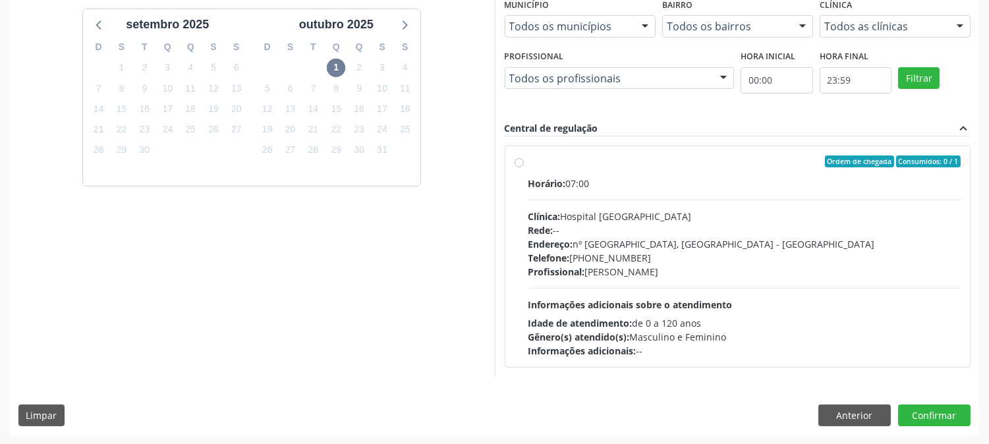
click at [674, 346] on div "Informações adicionais: --" at bounding box center [744, 351] width 433 height 14
click at [524, 167] on input "Ordem de chegada Consumidos: 0 / 1 Horário: 07:00 Clínica: Hospital [GEOGRAPHIC…" at bounding box center [518, 161] width 9 height 12
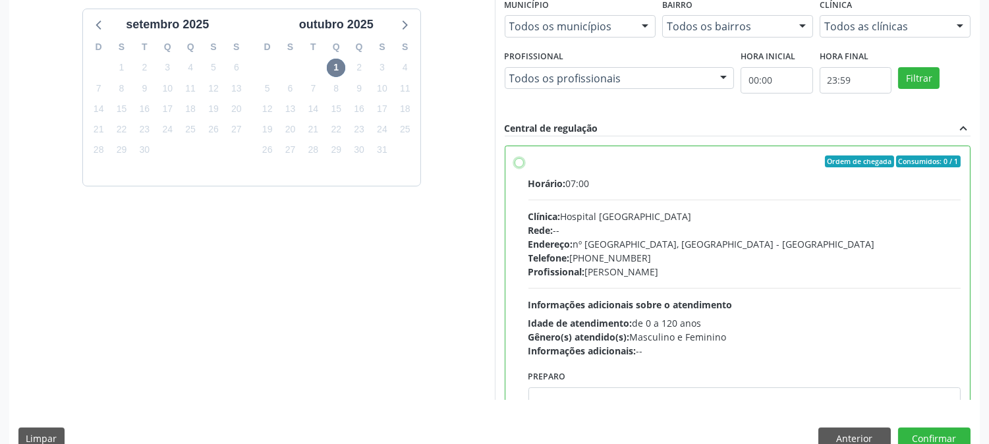
radio input "true"
click at [687, 398] on textarea at bounding box center [744, 412] width 433 height 50
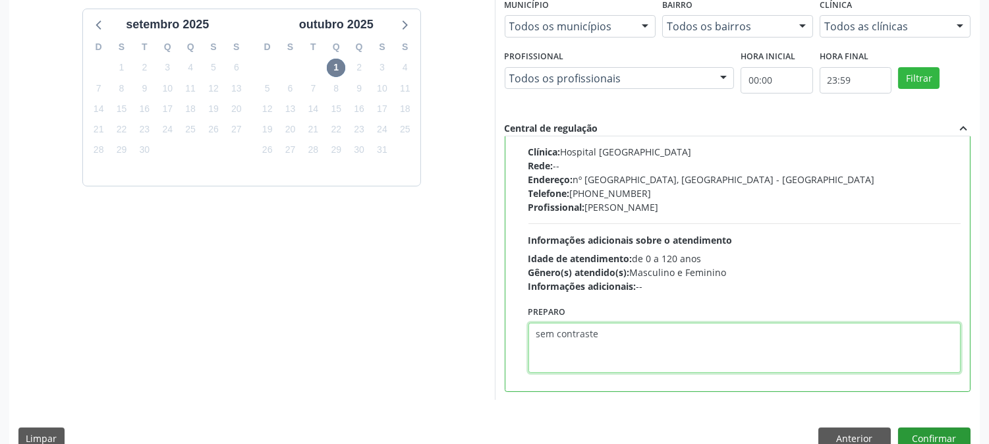
scroll to position [343, 0]
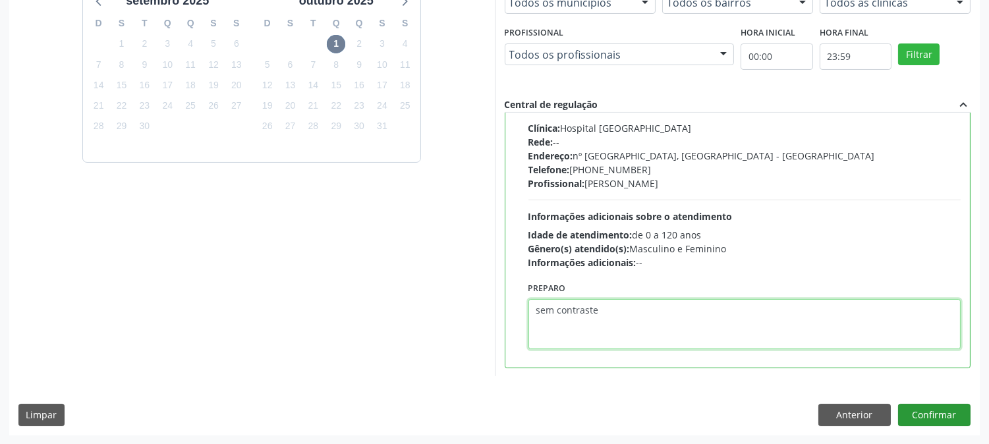
type textarea "sem contraste"
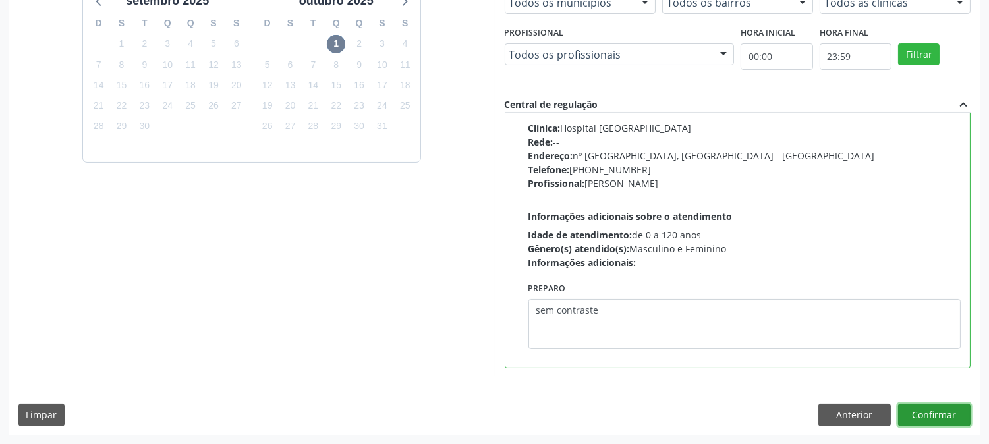
click at [923, 416] on button "Confirmar" at bounding box center [934, 415] width 72 height 22
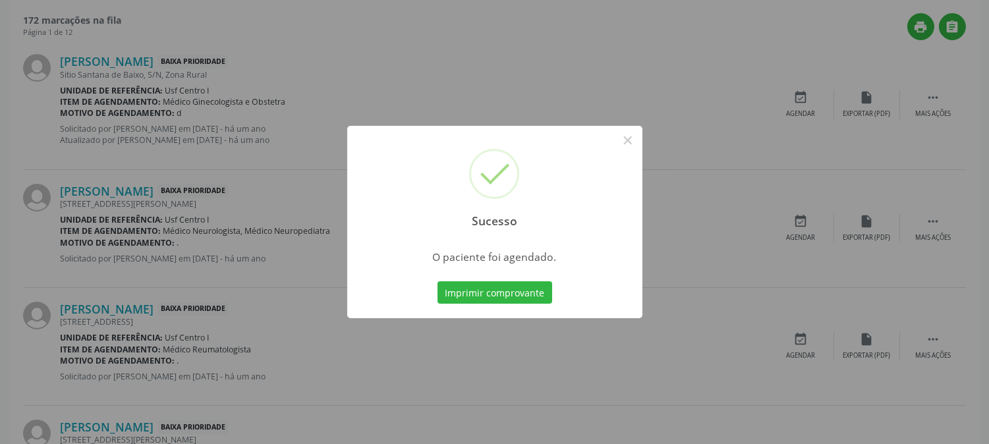
scroll to position [0, 0]
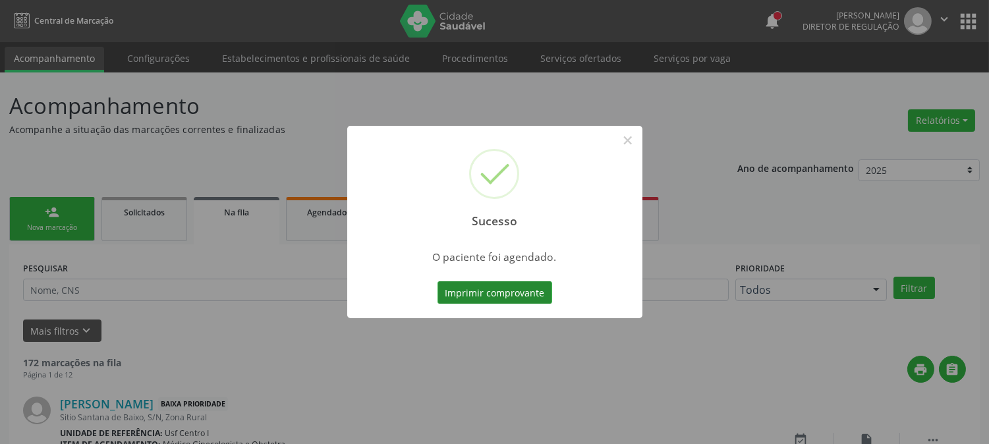
click at [459, 287] on button "Imprimir comprovante" at bounding box center [494, 292] width 115 height 22
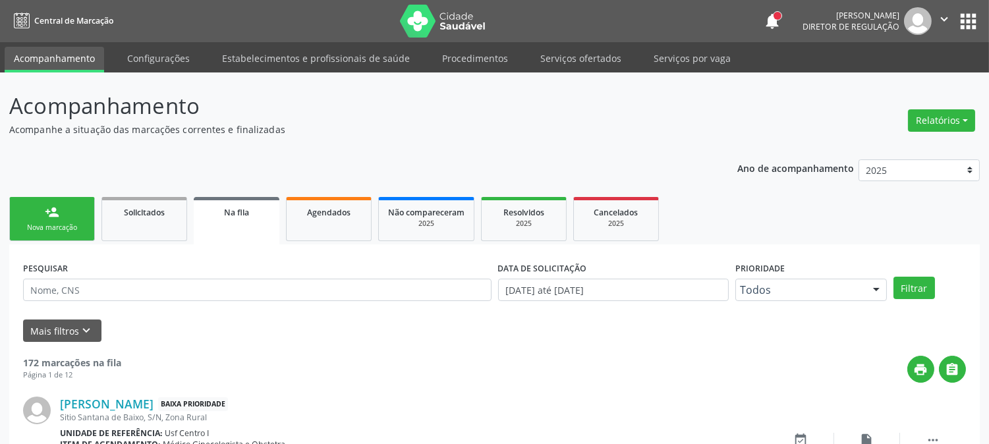
click at [79, 224] on div "Nova marcação" at bounding box center [52, 228] width 66 height 10
